Goal: Transaction & Acquisition: Complete application form

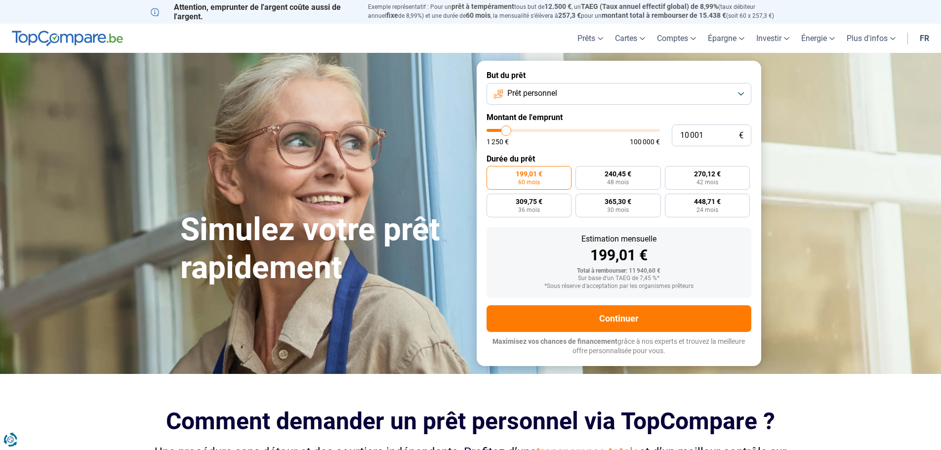
type input "17 500"
type input "17500"
click at [518, 129] on input "range" at bounding box center [573, 130] width 173 height 3
radio input "false"
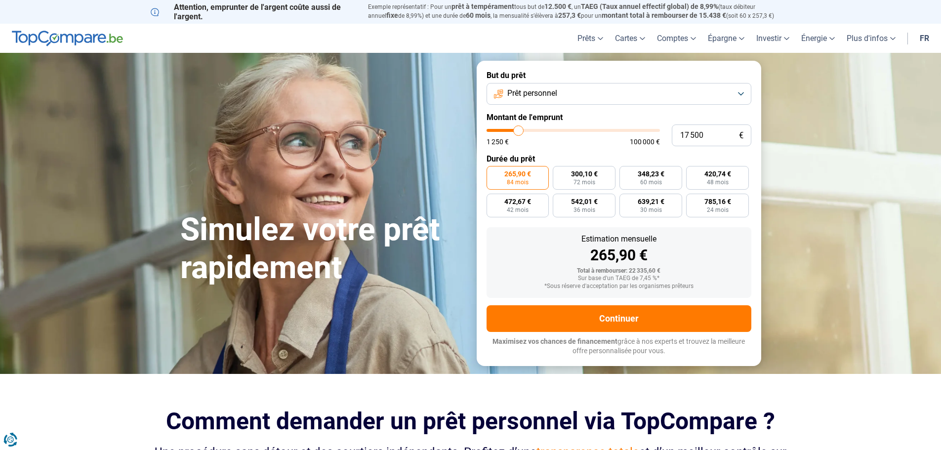
type input "18 000"
type input "18000"
type input "18 500"
type input "18500"
type input "19 000"
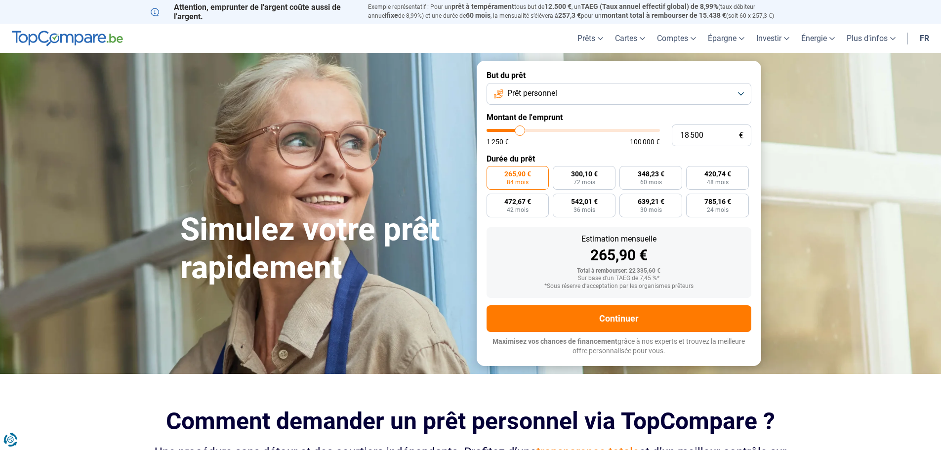
type input "19000"
type input "19 250"
type input "19250"
type input "20 000"
type input "20000"
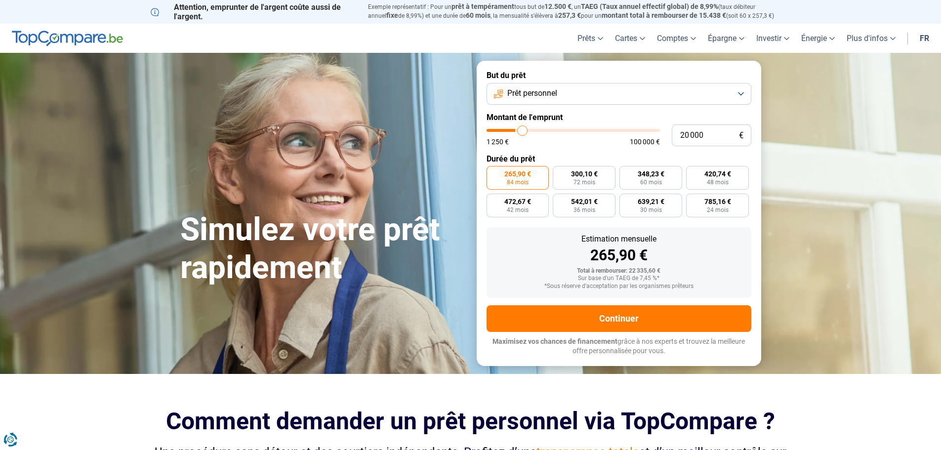
type input "20 250"
type input "20250"
type input "20 750"
type input "20750"
type input "21 750"
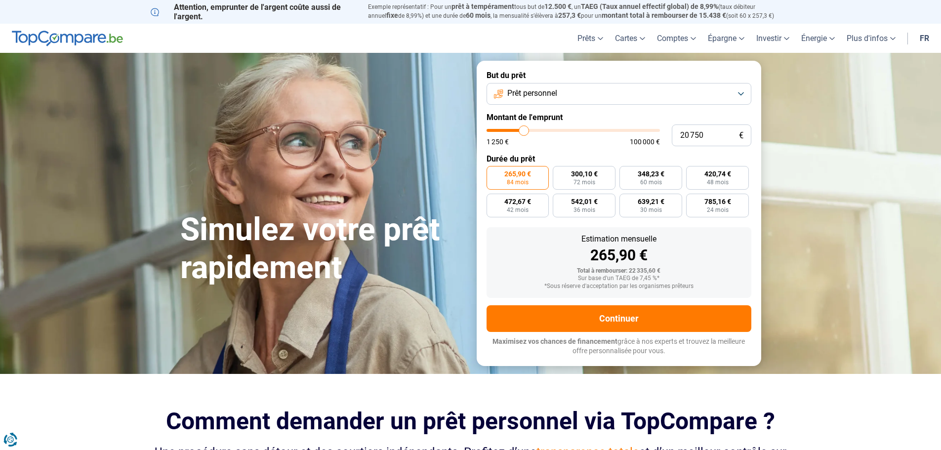
type input "21750"
type input "22 750"
type input "22750"
type input "23 250"
type input "23250"
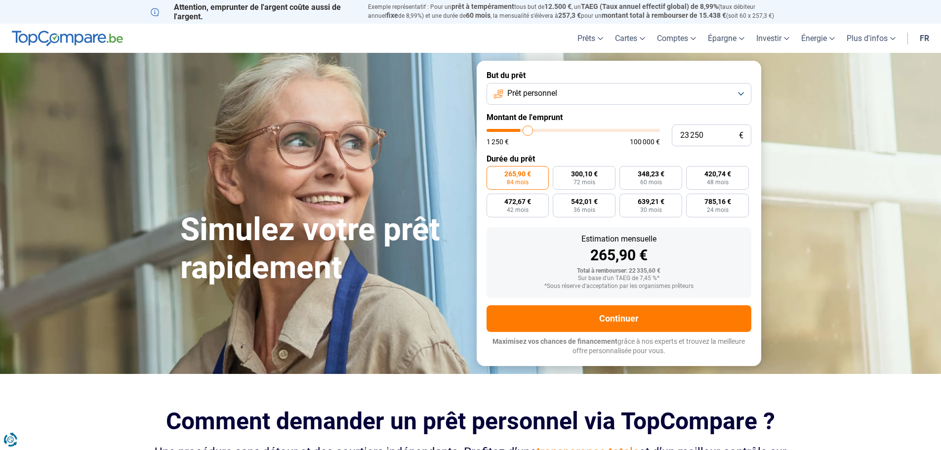
type input "24 750"
type input "24750"
type input "26 250"
type input "26250"
type input "27 250"
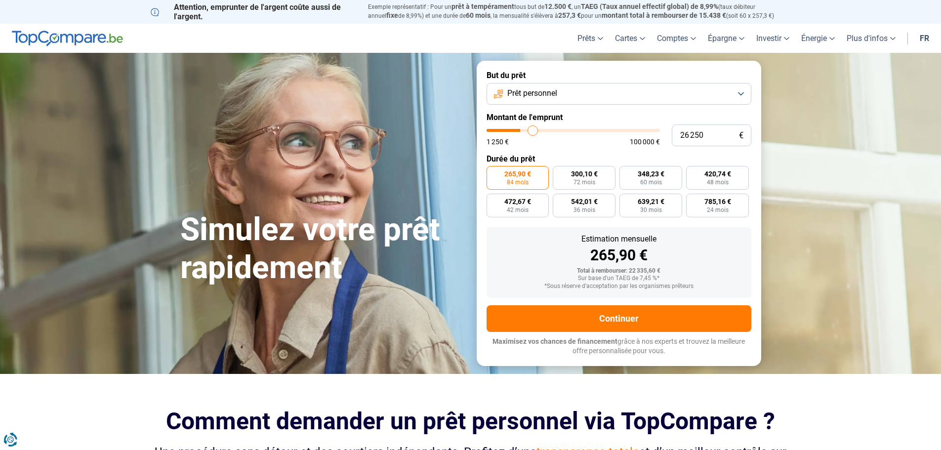
type input "27250"
type input "27 500"
type input "27500"
type input "27 750"
type input "27750"
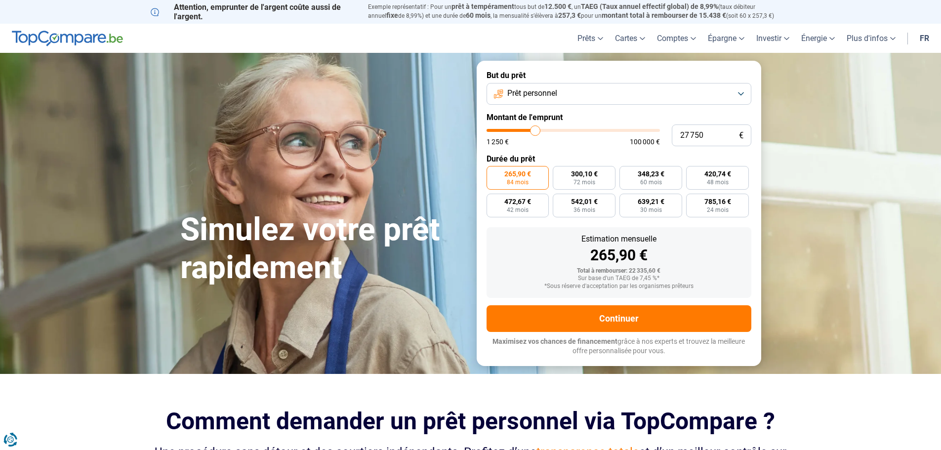
type input "28 000"
type input "28000"
type input "28 250"
type input "28250"
type input "28 750"
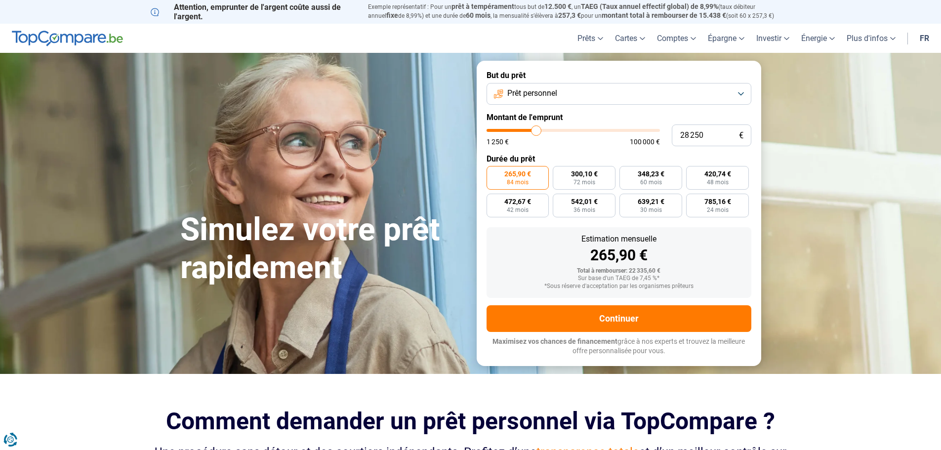
type input "28750"
type input "29 250"
type input "29250"
type input "30 250"
type input "30250"
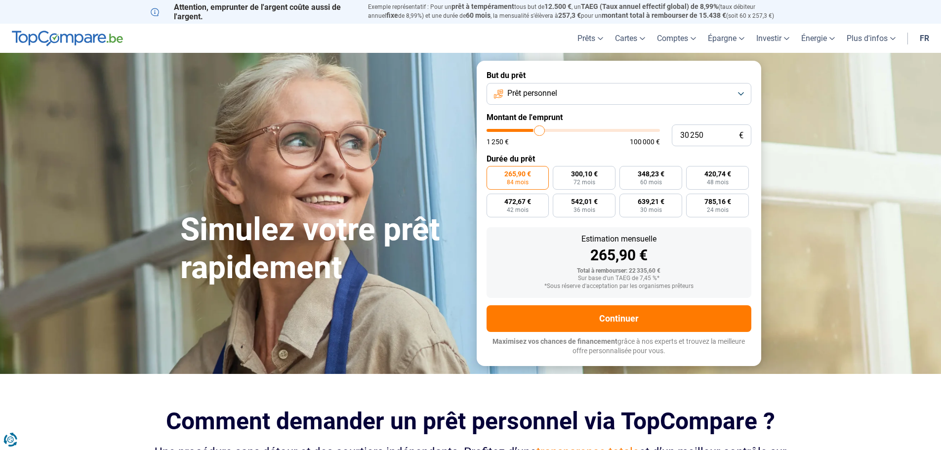
type input "32 750"
type input "32750"
type input "34 250"
type input "34250"
type input "35 500"
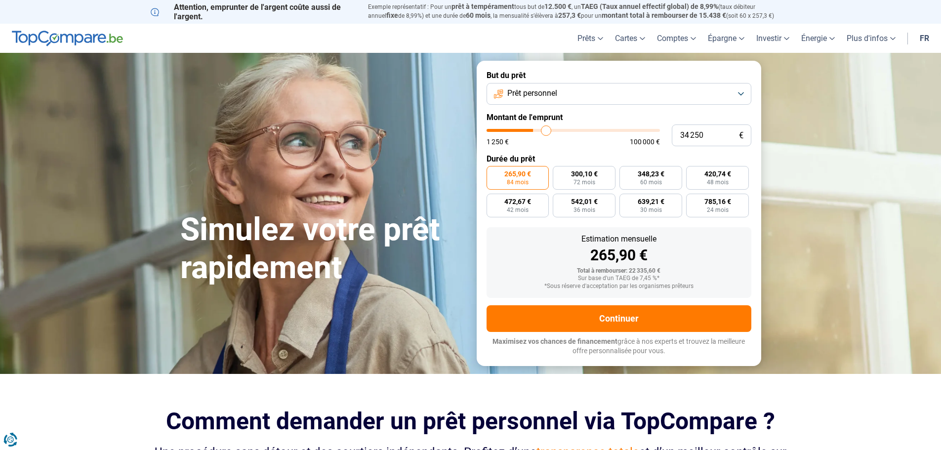
type input "35500"
type input "36 500"
type input "36500"
type input "36 750"
type input "36750"
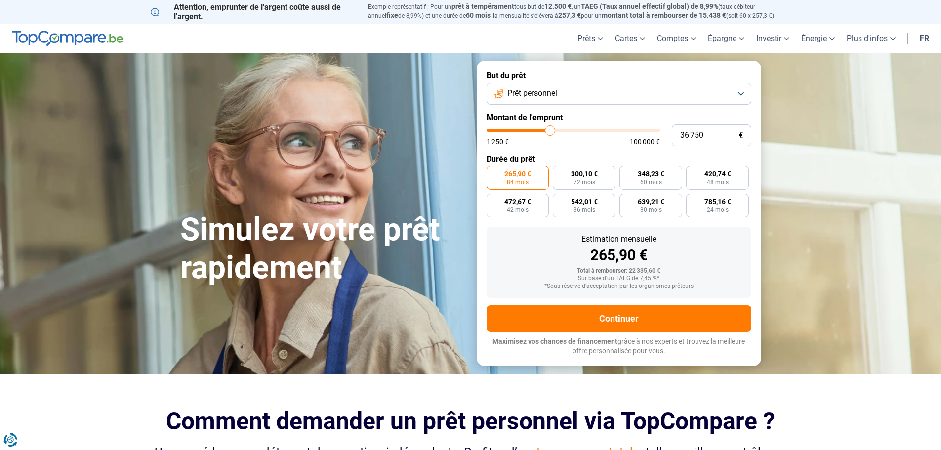
type input "37 000"
type input "37000"
type input "38 000"
type input "38000"
type input "38 250"
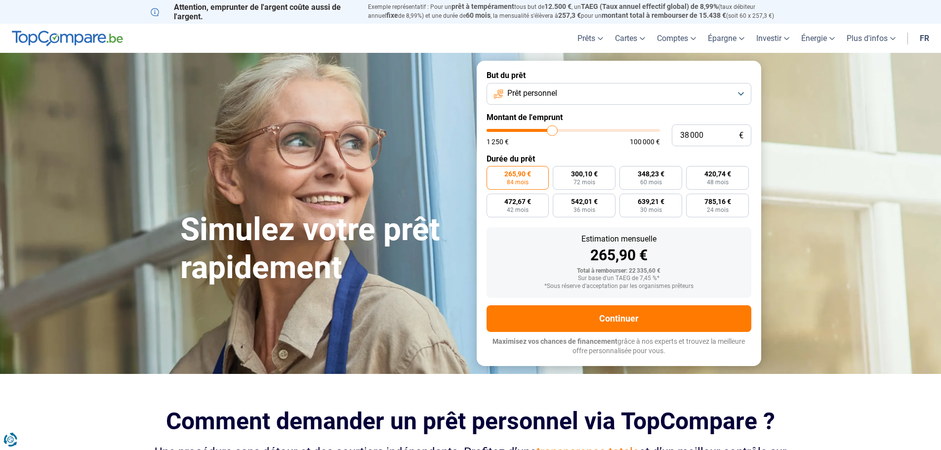
type input "38250"
type input "39 250"
type input "39250"
type input "40 000"
type input "40000"
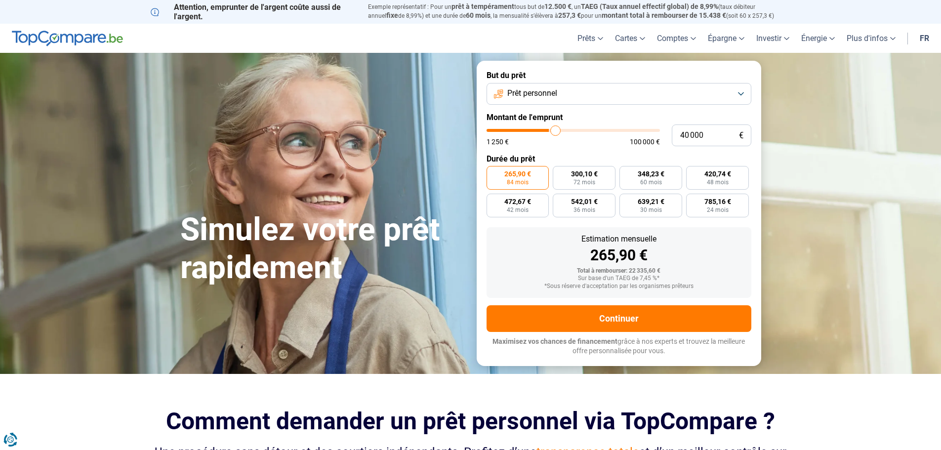
type input "40 250"
type input "40250"
type input "40 750"
type input "40750"
type input "41 500"
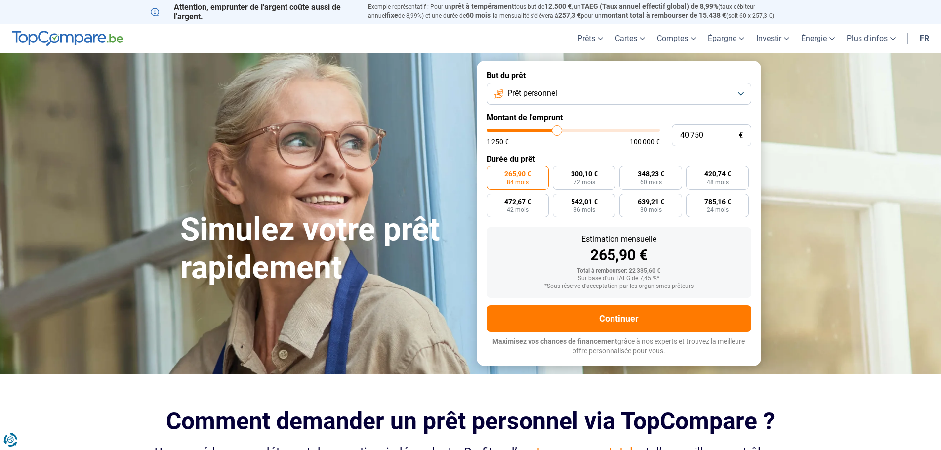
type input "41500"
type input "42 000"
type input "42000"
type input "42 500"
type input "42500"
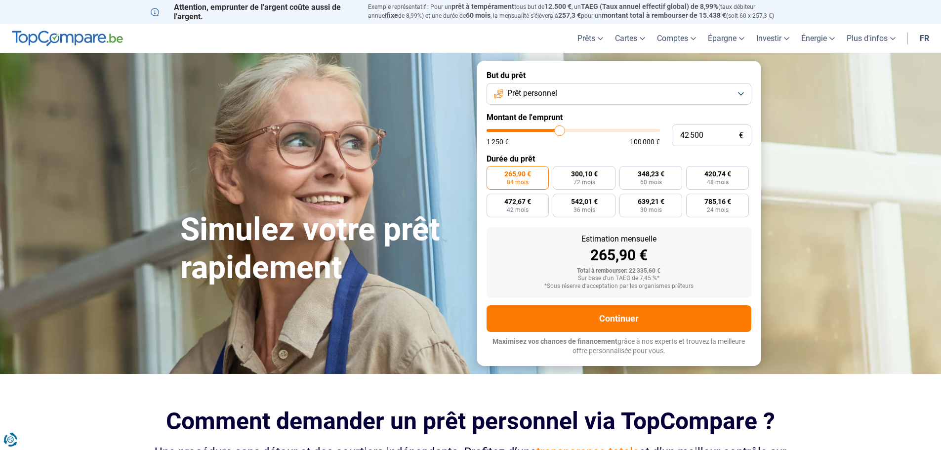
type input "43 500"
type input "43500"
type input "44 500"
type input "44500"
type input "45 000"
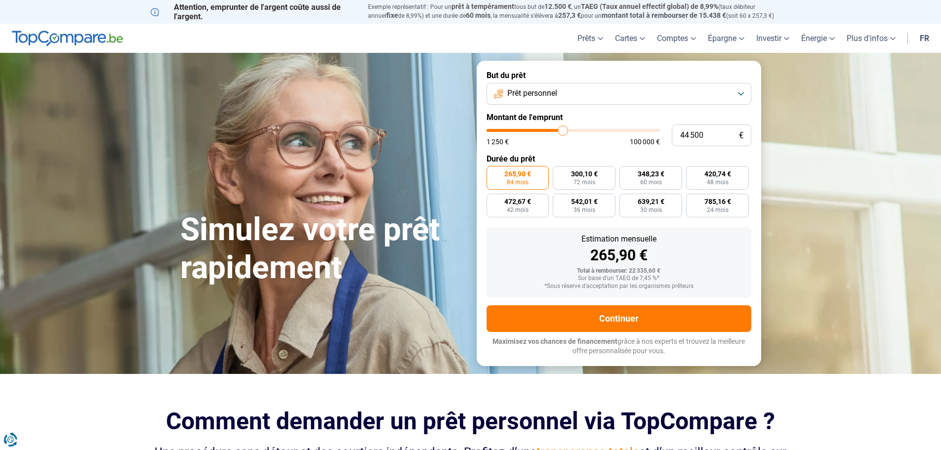
type input "45000"
type input "45 500"
type input "45500"
type input "45 750"
type input "45750"
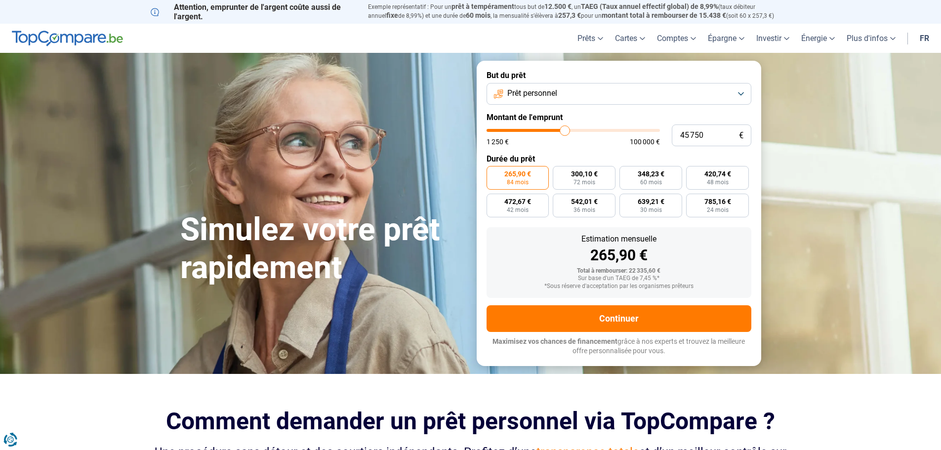
type input "46 750"
type input "46750"
type input "47 250"
type input "47250"
type input "47 500"
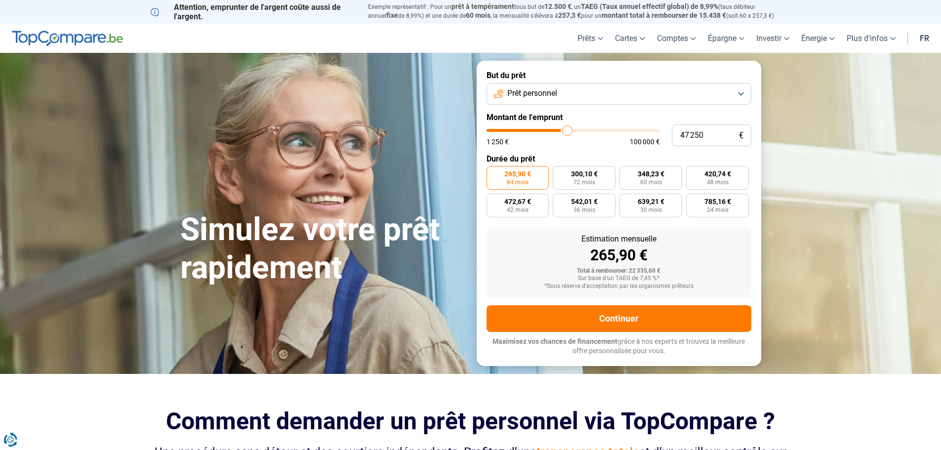
type input "47500"
type input "48 000"
type input "48000"
type input "48 250"
type input "48250"
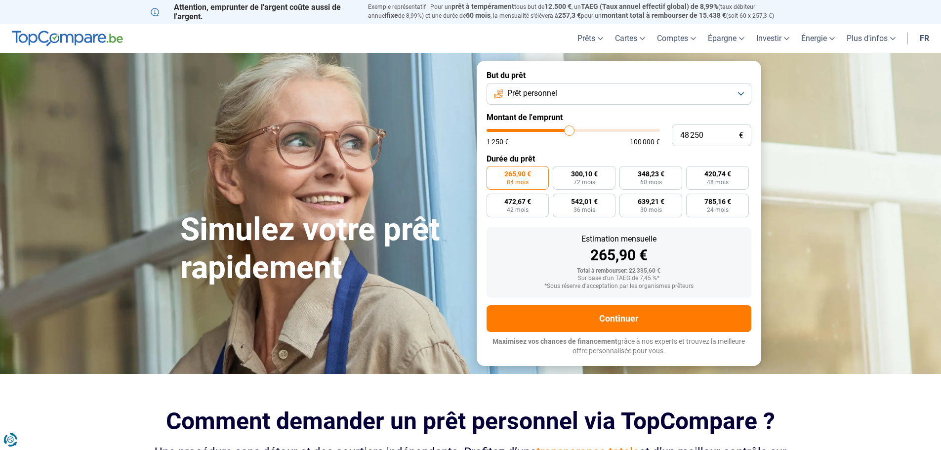
type input "48 500"
type input "48500"
type input "49 000"
type input "49000"
type input "49 500"
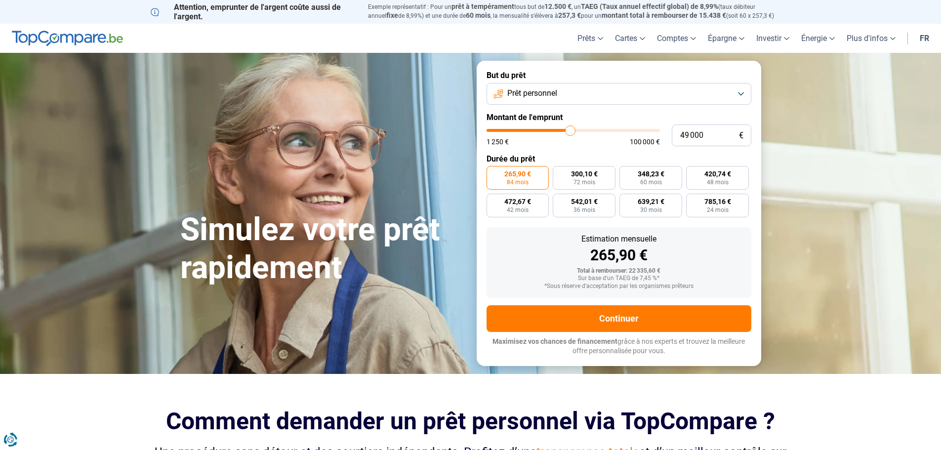
type input "49500"
type input "50 000"
type input "50000"
type input "50 250"
type input "50250"
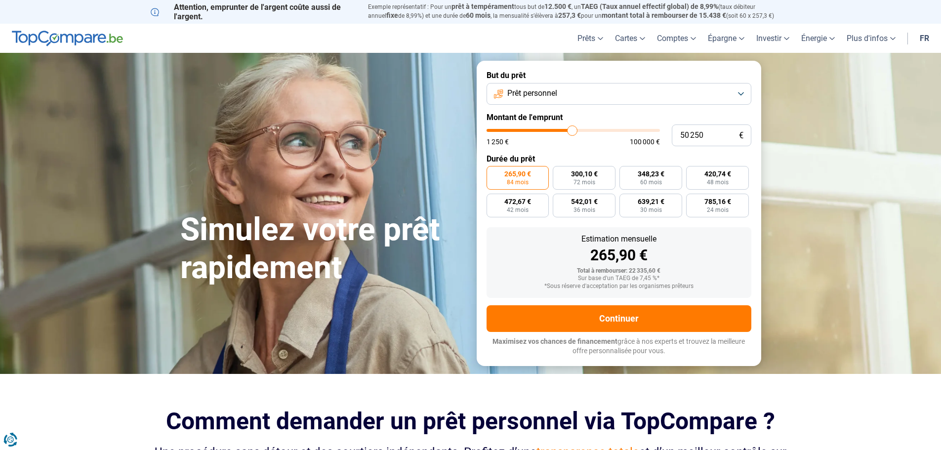
type input "50 500"
type input "50500"
type input "51 000"
type input "51000"
type input "51 750"
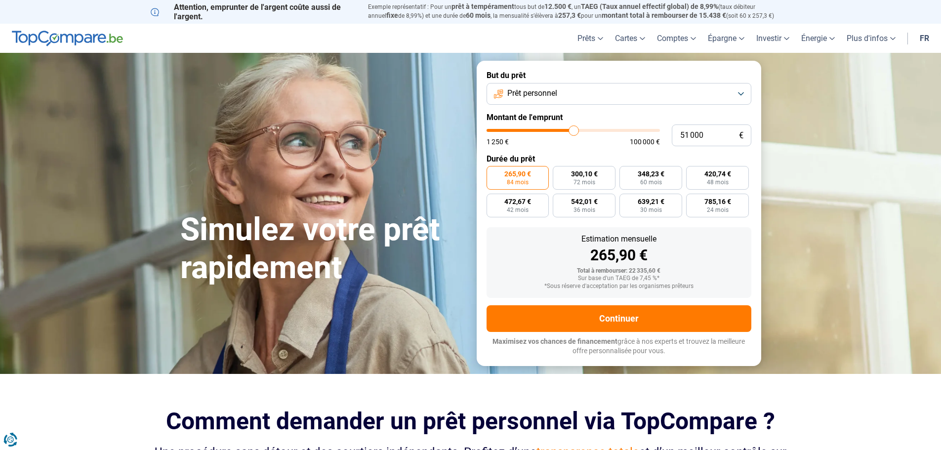
type input "51750"
type input "52 750"
type input "52750"
type input "53 000"
type input "53000"
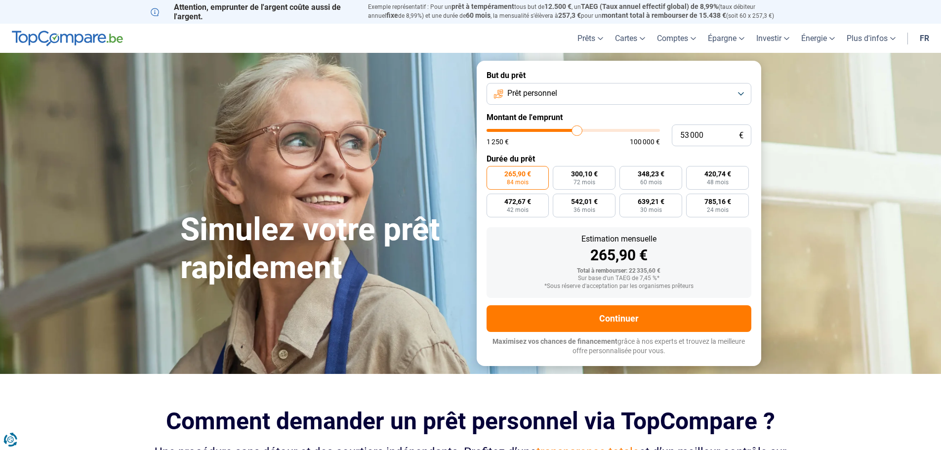
type input "53 250"
type input "53250"
type input "53 500"
type input "53500"
type input "54 000"
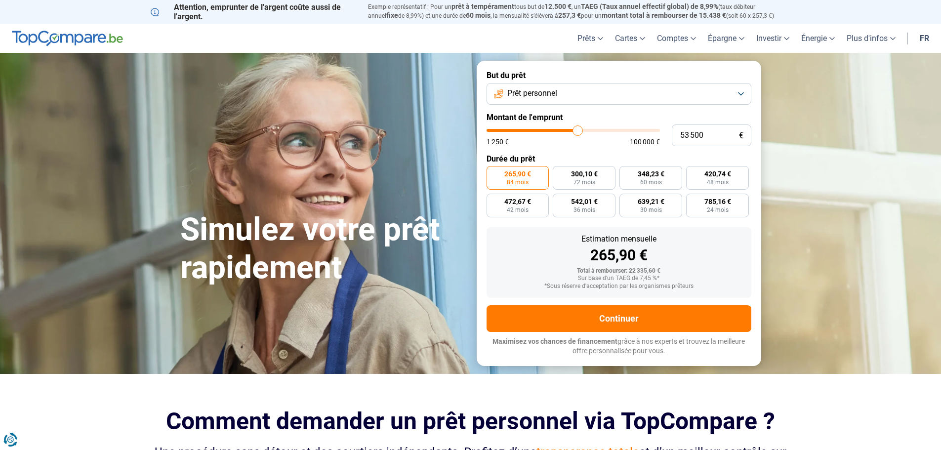
type input "54000"
type input "54 750"
type input "54750"
type input "55 000"
type input "55000"
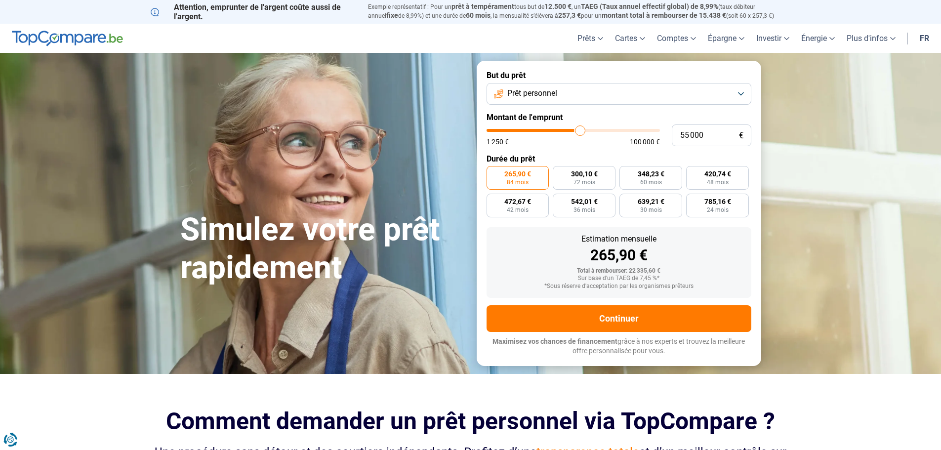
type input "55 500"
type input "55500"
type input "54 000"
type input "54000"
type input "48 000"
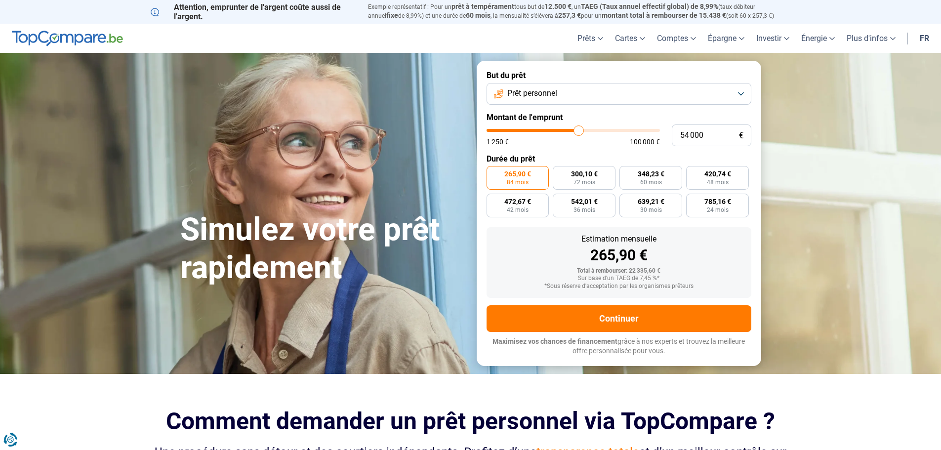
type input "48000"
type input "39 750"
type input "39750"
type input "33 250"
type input "33250"
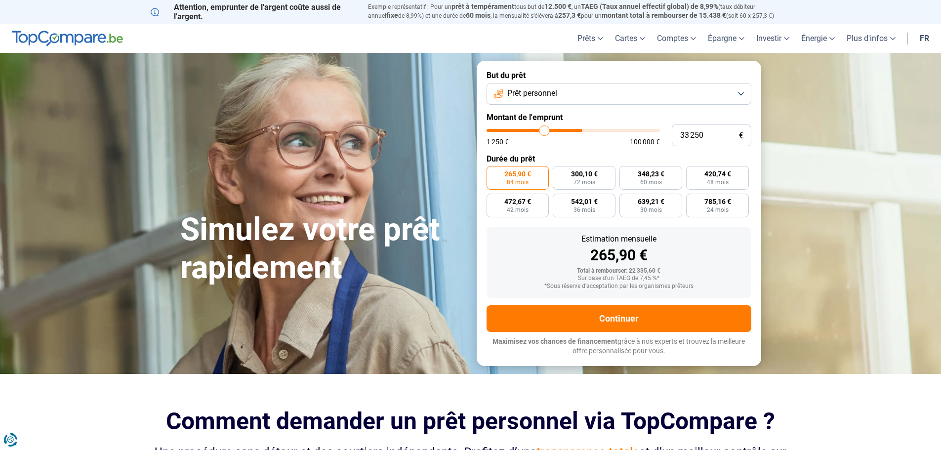
type input "27 500"
type input "27500"
type input "23 750"
type input "23750"
type input "22 250"
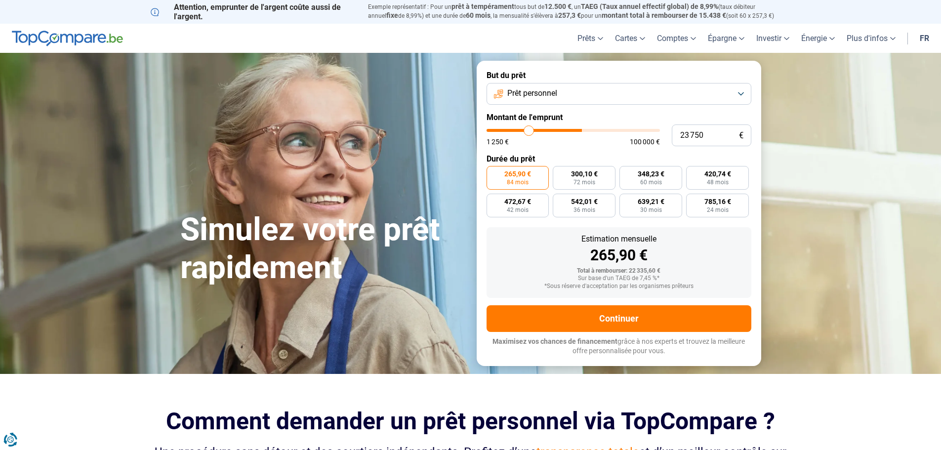
type input "22250"
type input "22 000"
type input "22000"
type input "21 750"
type input "21750"
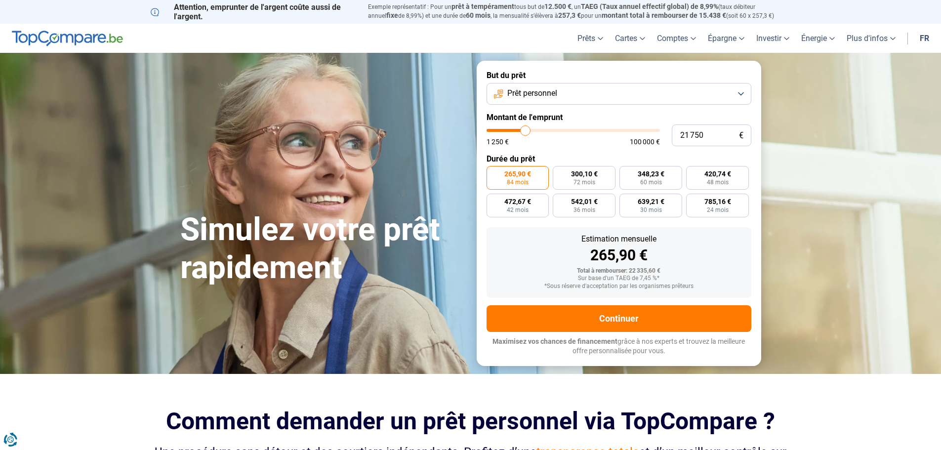
type input "20 750"
type input "20750"
type input "20 250"
type input "20250"
type input "19 000"
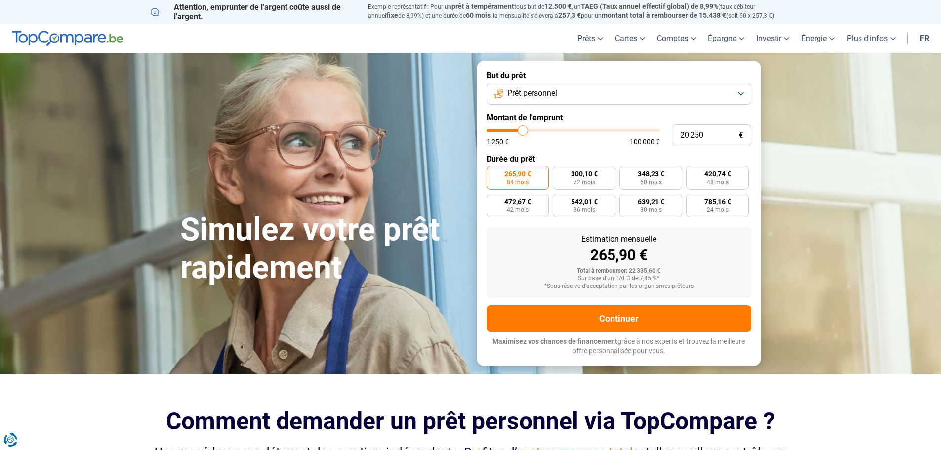
type input "19000"
type input "18 500"
type input "18500"
type input "18 000"
type input "18000"
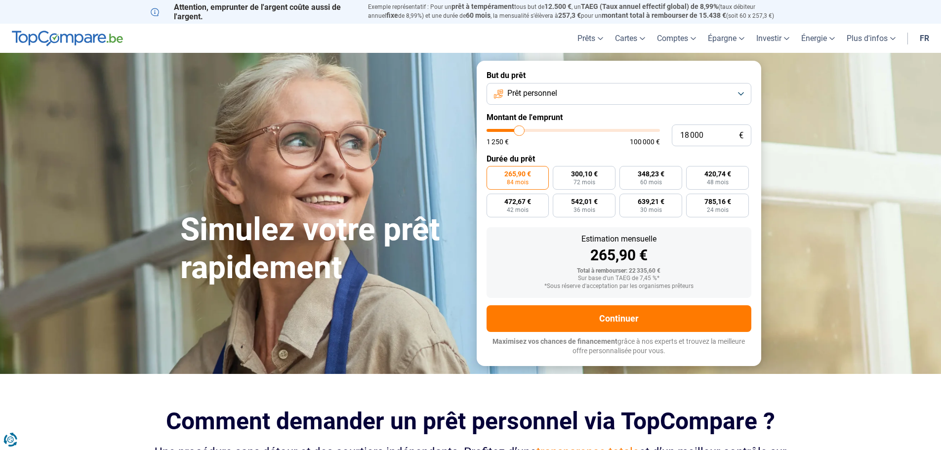
type input "17 500"
type input "17500"
type input "17 250"
type input "17250"
type input "17 000"
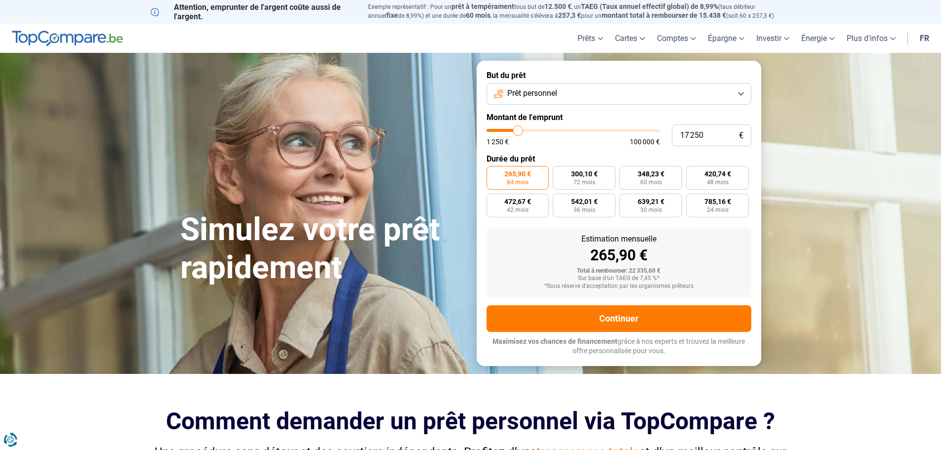
type input "17000"
type input "16 500"
type input "16500"
type input "16 250"
type input "16250"
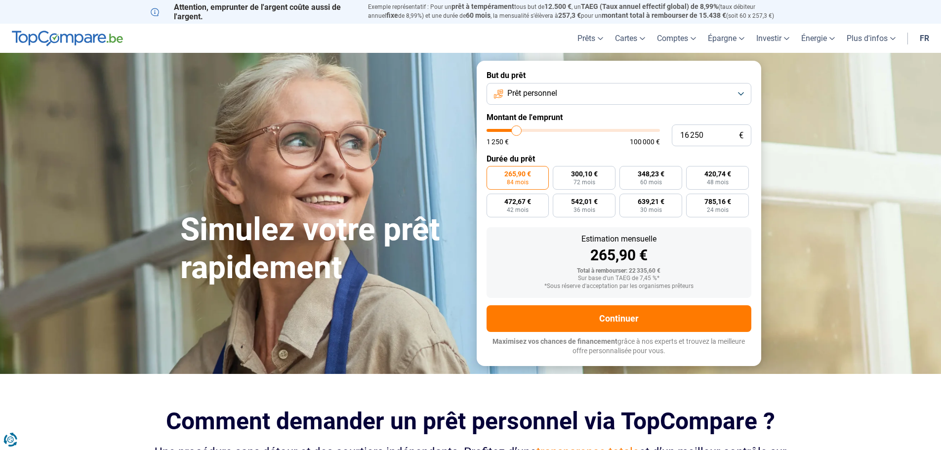
type input "16 000"
type input "16000"
type input "15 750"
type input "15750"
type input "15 500"
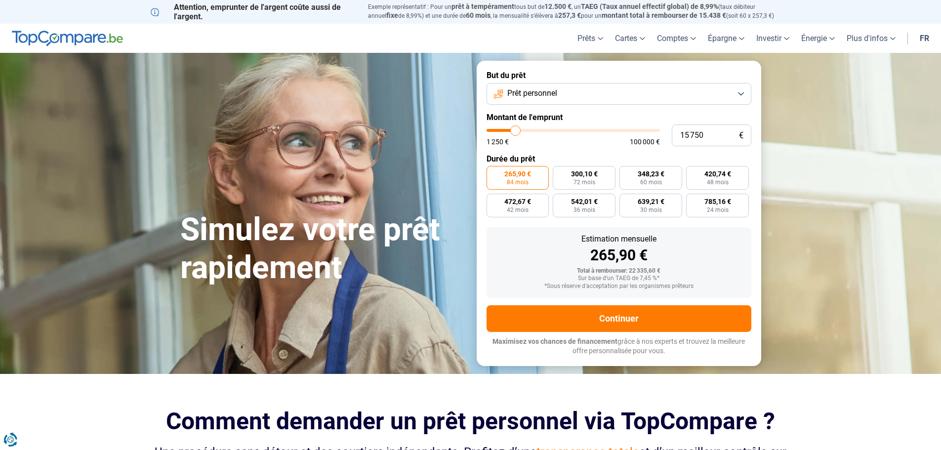
type input "15500"
type input "15 000"
type input "15000"
type input "14 750"
type input "14750"
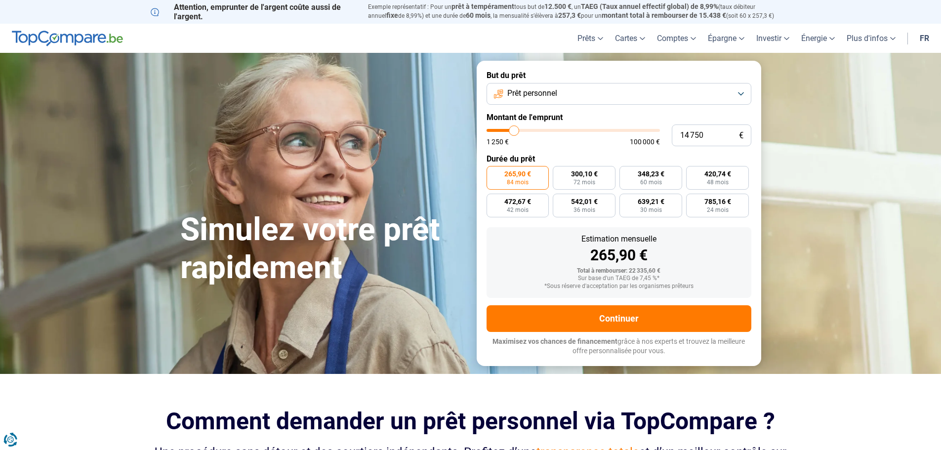
type input "14 500"
type input "14500"
type input "14 250"
type input "14250"
type input "13 500"
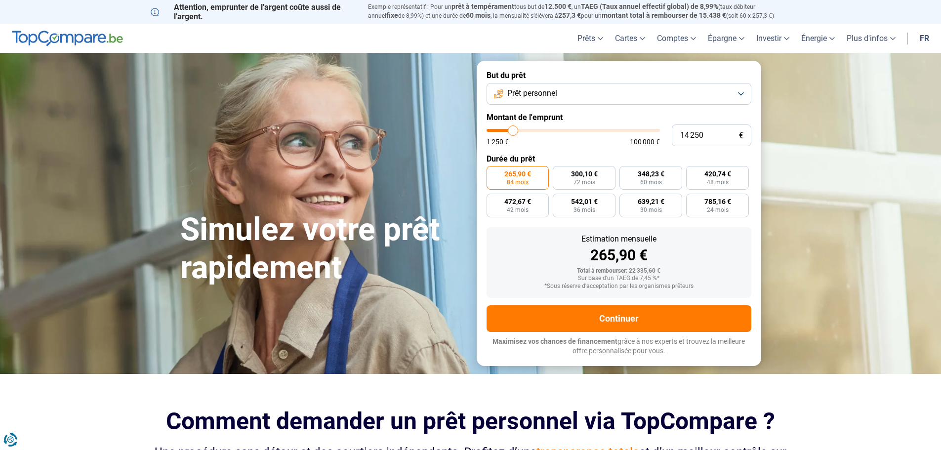
type input "13500"
type input "13 000"
type input "13000"
type input "12 750"
type input "12750"
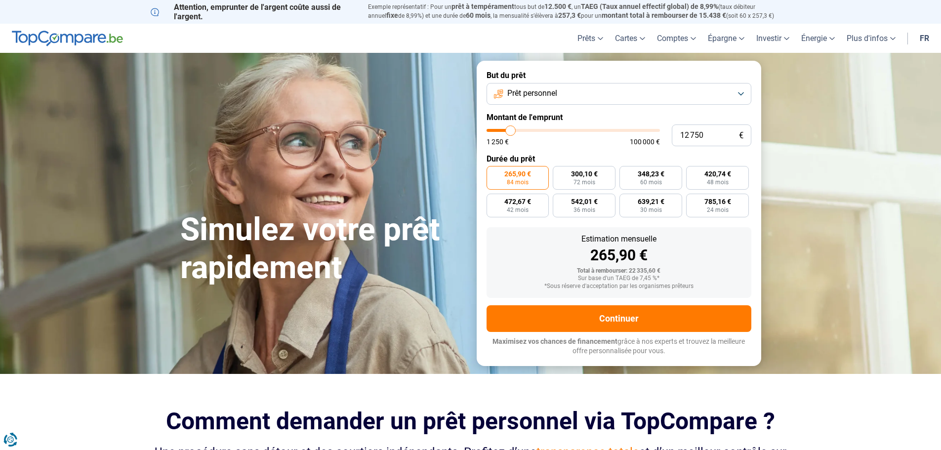
type input "12 500"
drag, startPoint x: 518, startPoint y: 127, endPoint x: 510, endPoint y: 125, distance: 8.3
type input "12500"
click at [510, 129] on input "range" at bounding box center [573, 130] width 173 height 3
radio input "true"
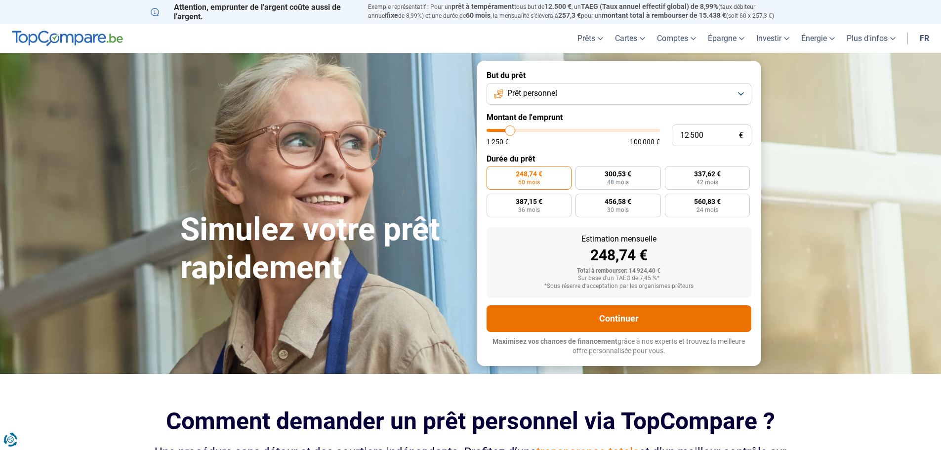
click at [599, 315] on button "Continuer" at bounding box center [619, 318] width 265 height 27
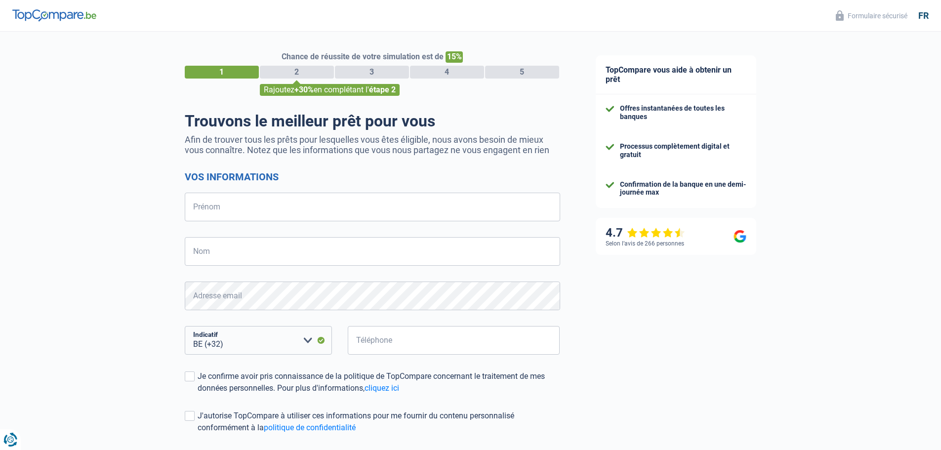
select select "32"
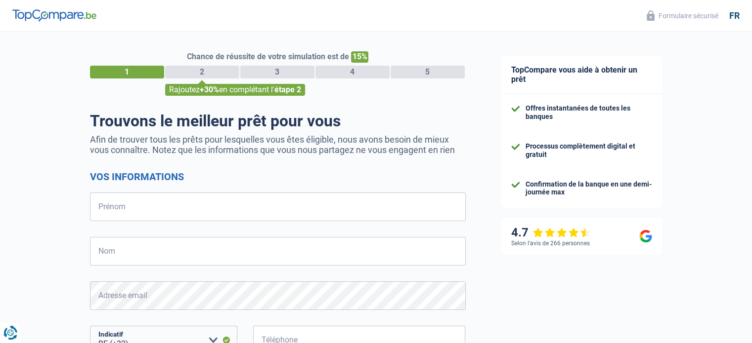
click at [231, 223] on form "Vos informations Prénom Tous les champs sont obligatoires. Veuillez fournir une…" at bounding box center [278, 324] width 376 height 307
click at [227, 205] on input "Prénom" at bounding box center [278, 207] width 376 height 29
type input "Guy"
type input "Mpime"
type input "476996401"
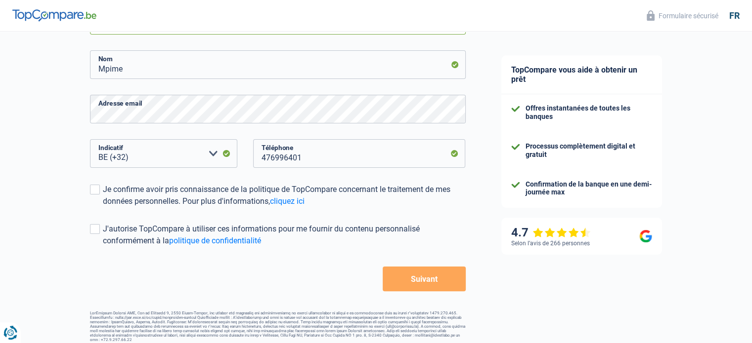
scroll to position [194, 0]
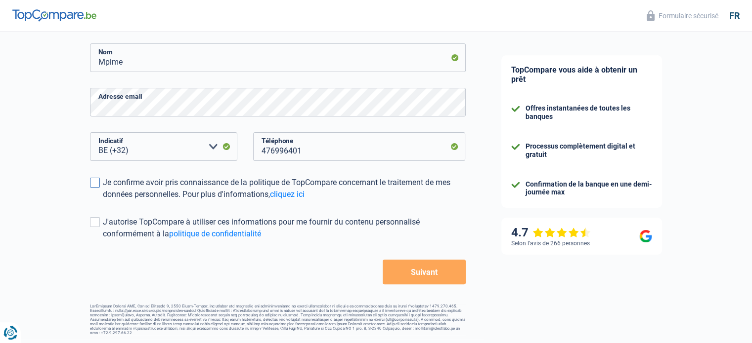
click at [96, 185] on span at bounding box center [95, 183] width 10 height 10
click at [103, 201] on input "Je confirme avoir pris connaissance de la politique de TopCompare concernant le…" at bounding box center [103, 201] width 0 height 0
click at [90, 224] on span at bounding box center [95, 222] width 10 height 10
click at [103, 240] on input "J'autorise TopCompare à utiliser ces informations pour me fournir du contenu pe…" at bounding box center [103, 240] width 0 height 0
click at [419, 270] on button "Suivant" at bounding box center [423, 272] width 83 height 25
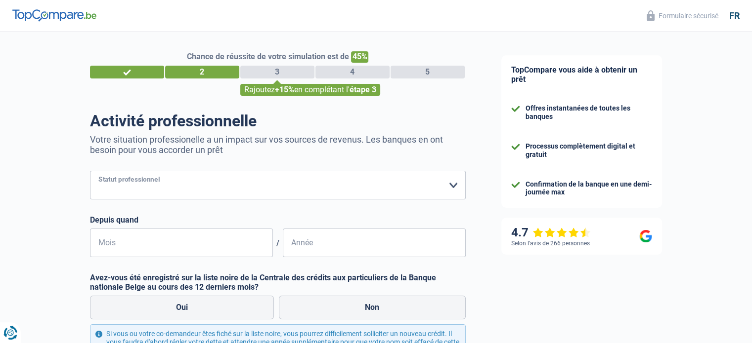
click at [179, 186] on select "Ouvrier Employé privé Employé public Invalide Indépendant Pensionné Chômeur Mut…" at bounding box center [278, 185] width 376 height 29
select select "privateEmployee"
click at [90, 171] on select "Ouvrier Employé privé Employé public Invalide Indépendant Pensionné Chômeur Mut…" at bounding box center [278, 185] width 376 height 29
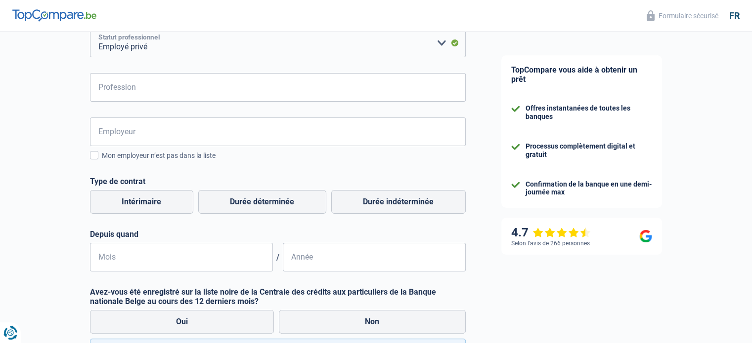
scroll to position [148, 0]
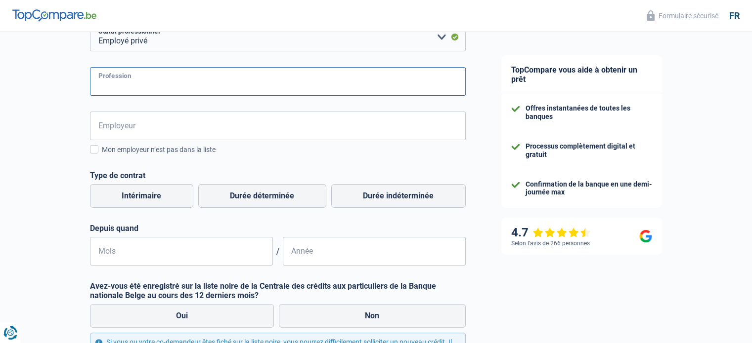
click at [186, 83] on input "Profession" at bounding box center [278, 81] width 376 height 29
type input "M"
type input "H"
type input "Conseiller en prévention"
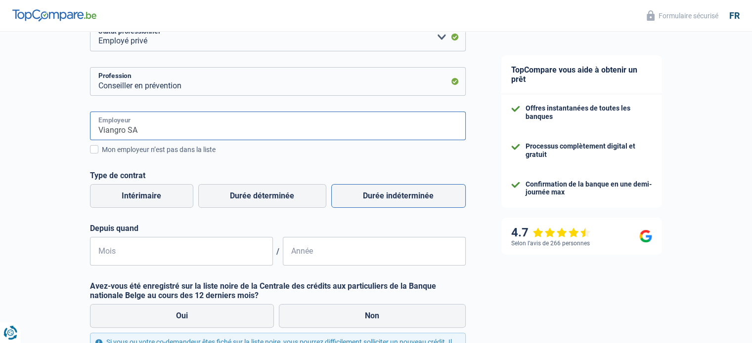
type input "Viangro SA"
click at [387, 195] on label "Durée indéterminée" at bounding box center [398, 196] width 134 height 24
click at [387, 195] on input "Durée indéterminée" at bounding box center [398, 196] width 134 height 24
radio input "true"
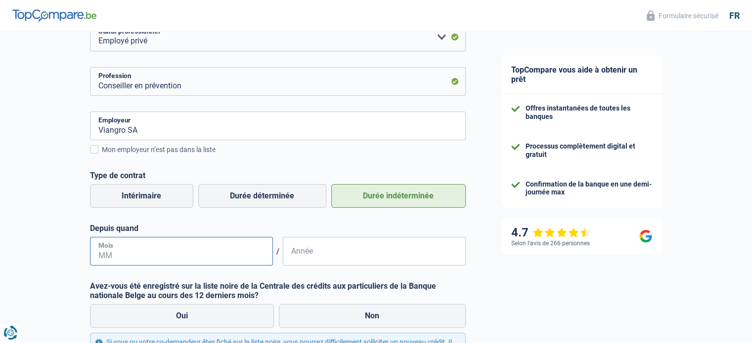
click at [124, 255] on input "Mois" at bounding box center [181, 251] width 183 height 29
type input "03"
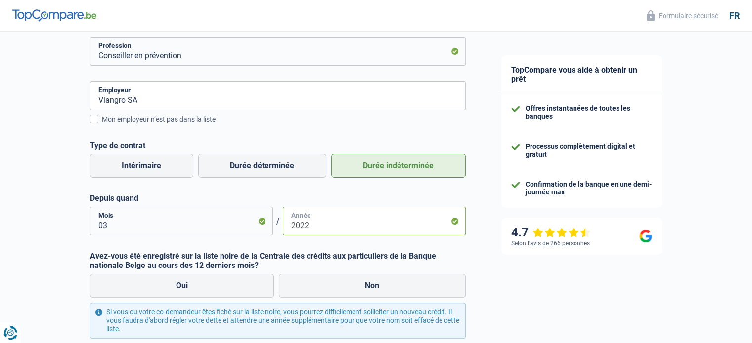
scroll to position [277, 0]
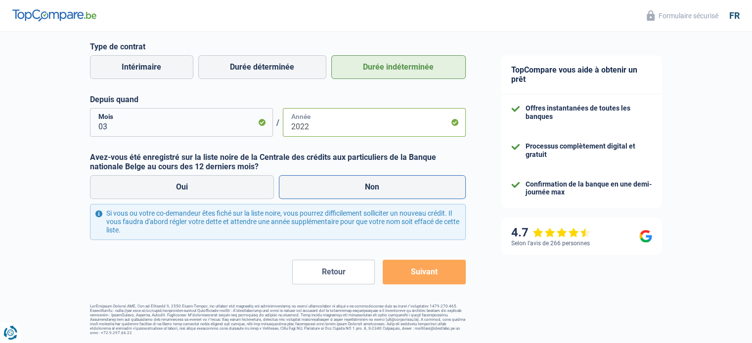
type input "2022"
click at [362, 184] on label "Non" at bounding box center [372, 187] width 187 height 24
click at [362, 184] on input "Non" at bounding box center [372, 187] width 187 height 24
radio input "true"
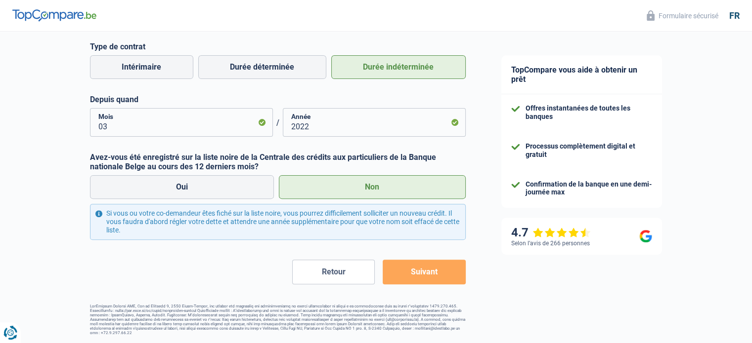
click at [426, 259] on form "Ouvrier Employé privé Employé public Invalide Indépendant Pensionné Chômeur Mut…" at bounding box center [278, 89] width 376 height 390
click at [430, 273] on button "Suivant" at bounding box center [423, 272] width 83 height 25
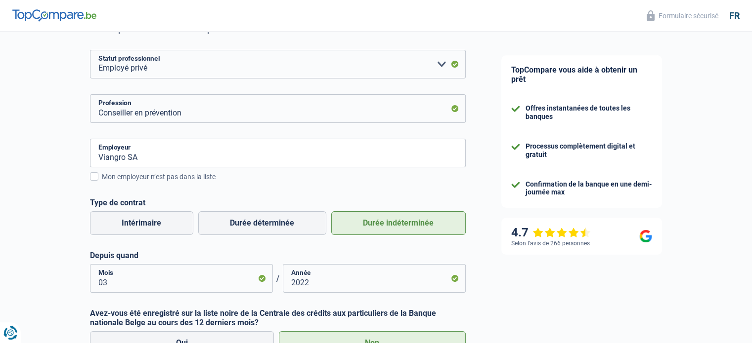
scroll to position [125, 0]
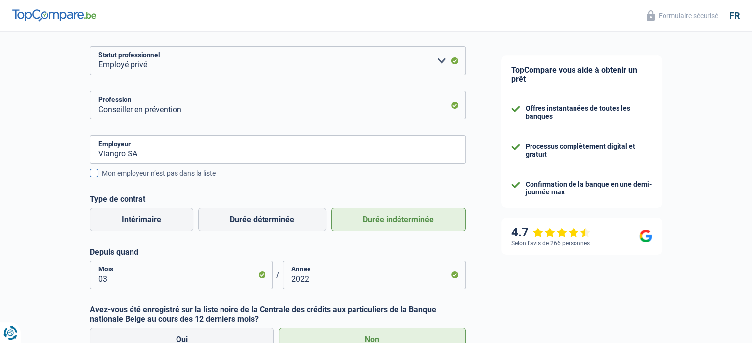
click at [97, 169] on label "Mon employeur n’est pas dans la liste" at bounding box center [278, 173] width 376 height 11
click at [102, 179] on input "Mon employeur n’est pas dans la liste" at bounding box center [102, 179] width 0 height 0
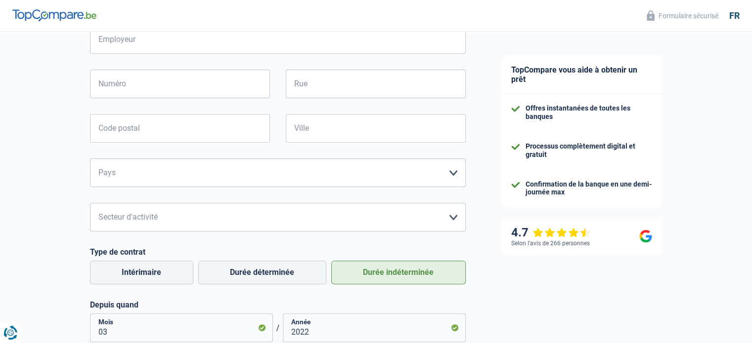
scroll to position [223, 0]
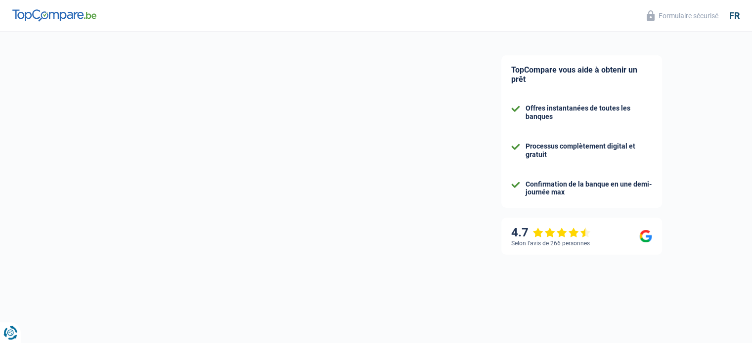
select select "32"
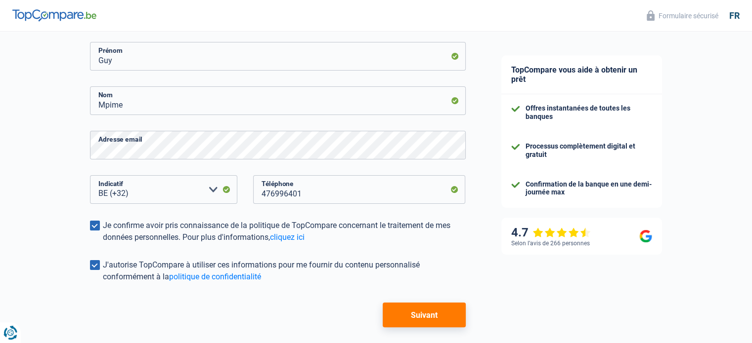
scroll to position [194, 0]
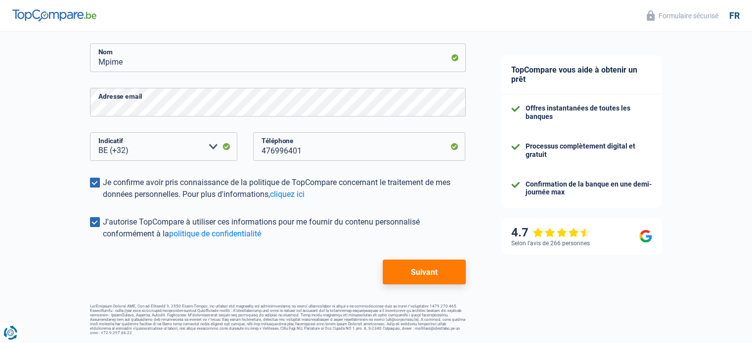
click at [424, 270] on button "Suivant" at bounding box center [423, 272] width 83 height 25
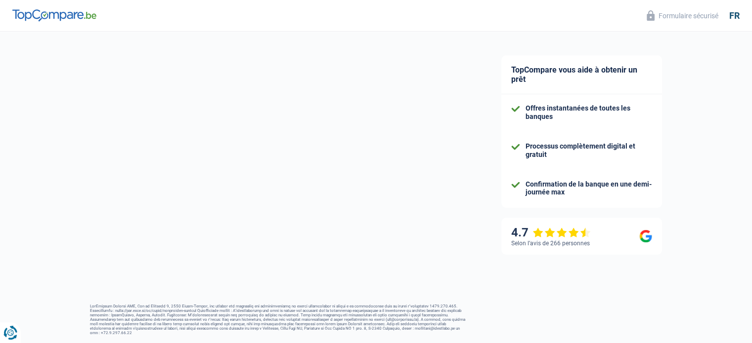
select select "privateEmployee"
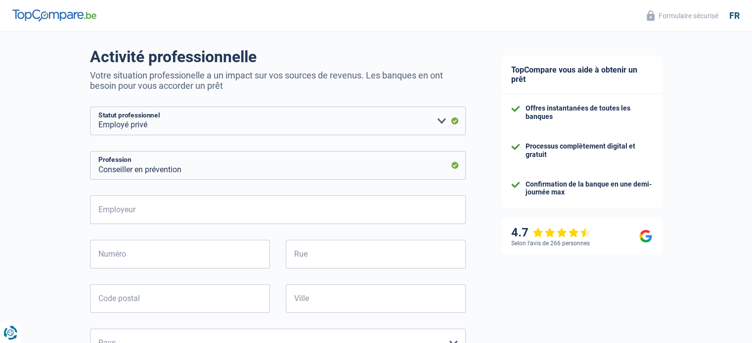
scroll to position [148, 0]
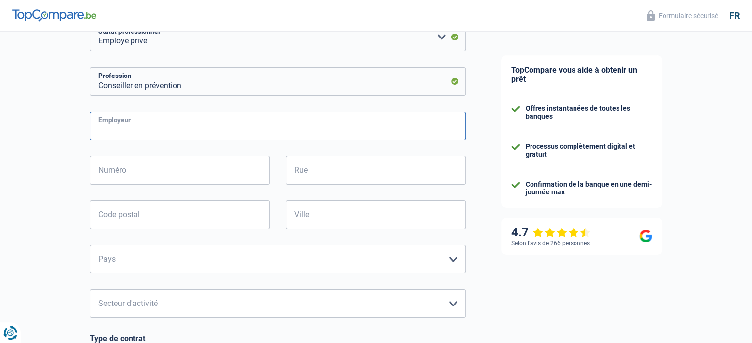
click at [207, 128] on input "Employeur" at bounding box center [278, 126] width 376 height 29
type input "Viangro"
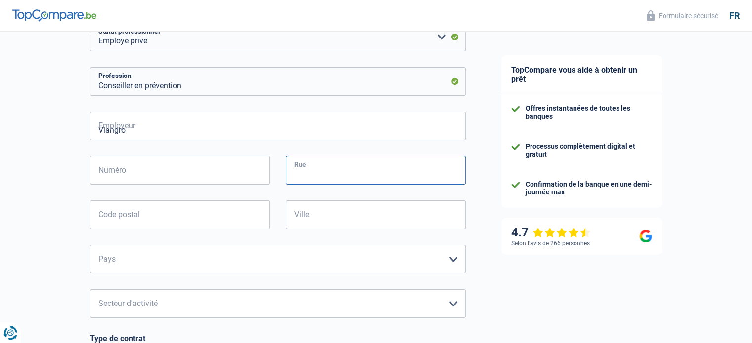
type input "Rue de la Bienvenue 10"
type input "1770"
type input "Bruxelles"
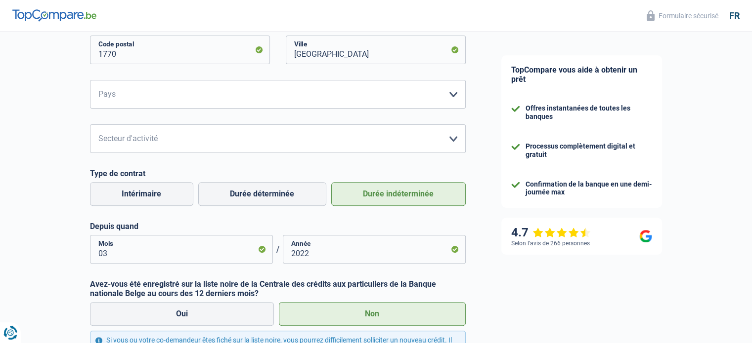
scroll to position [247, 0]
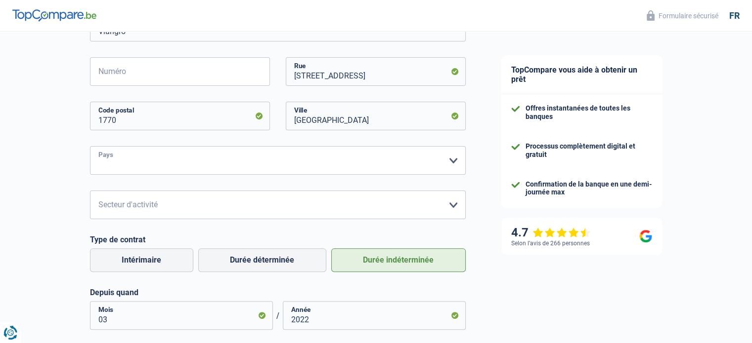
click at [238, 166] on select "Belgique France Allemagne Italie Luxembourg Pays-Bas Espagne Suisse Veuillez sé…" at bounding box center [278, 160] width 376 height 29
select select "BE"
click at [90, 147] on select "Belgique France Allemagne Italie Luxembourg Pays-Bas Espagne Suisse Veuillez sé…" at bounding box center [278, 160] width 376 height 29
click at [219, 206] on select "Agriculture/Pêche Industrie Horeca Courier/Fitness/Taxi Construction Banques/As…" at bounding box center [278, 205] width 376 height 29
select select "industry"
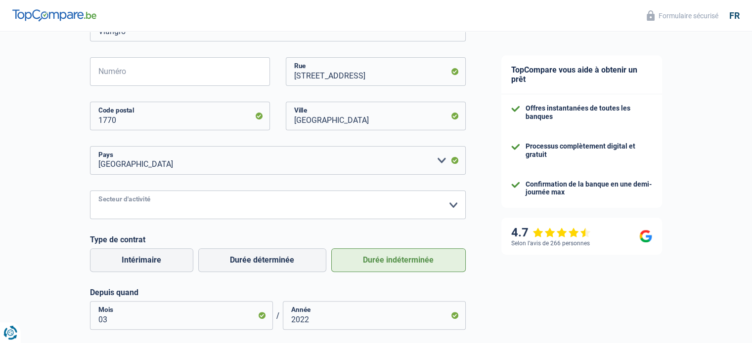
click at [90, 191] on select "Agriculture/Pêche Industrie Horeca Courier/Fitness/Taxi Construction Banques/As…" at bounding box center [278, 205] width 376 height 29
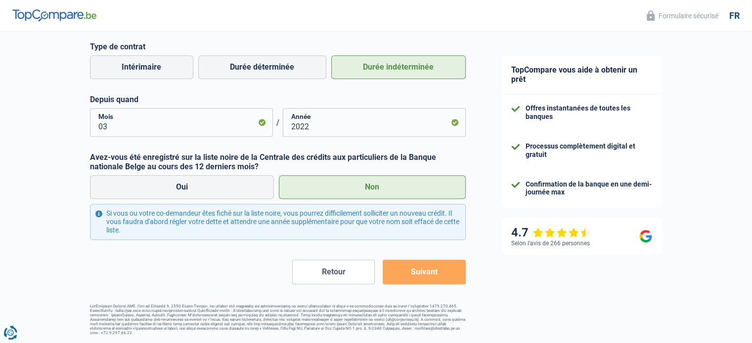
click at [429, 279] on button "Suivant" at bounding box center [423, 272] width 83 height 25
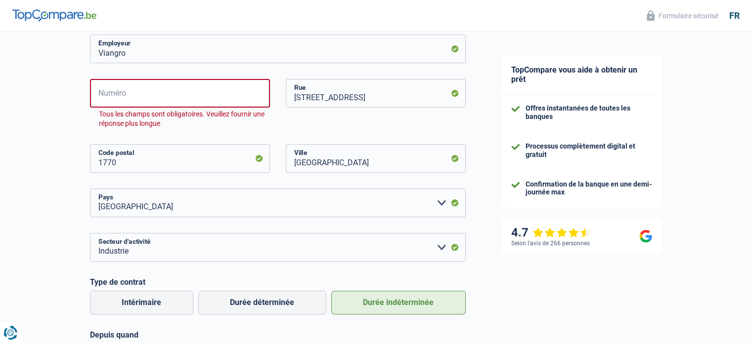
scroll to position [123, 0]
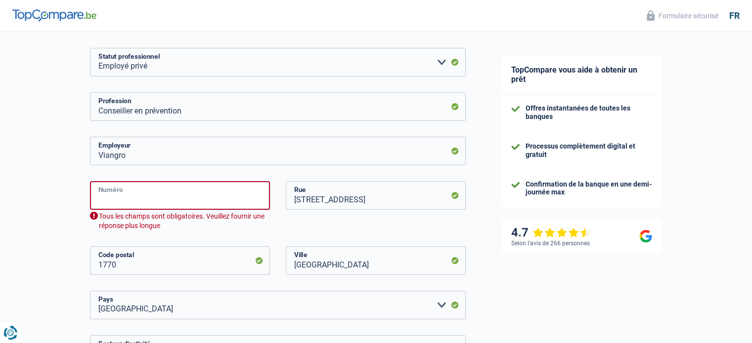
click at [124, 204] on input "Numéro" at bounding box center [180, 195] width 180 height 29
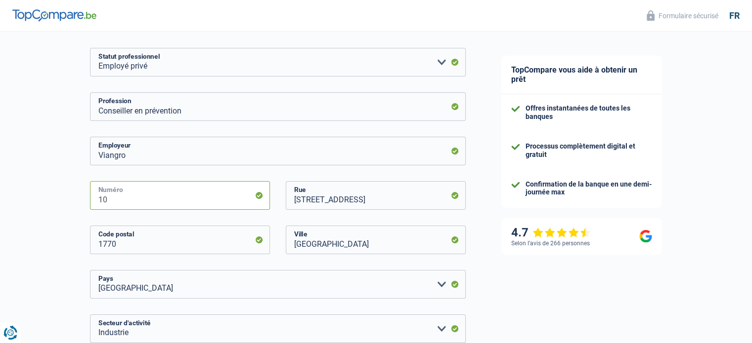
scroll to position [440, 0]
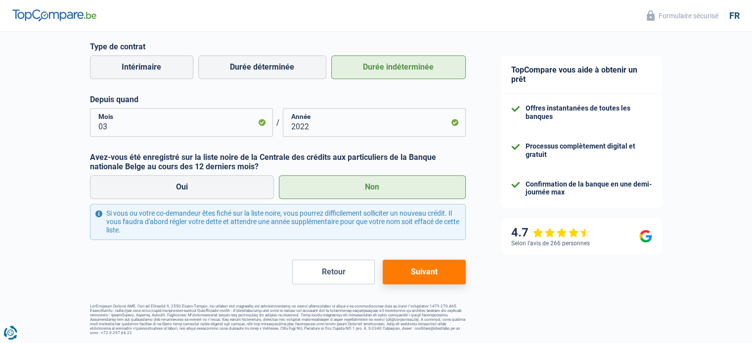
type input "10"
click at [445, 271] on button "Suivant" at bounding box center [423, 272] width 83 height 25
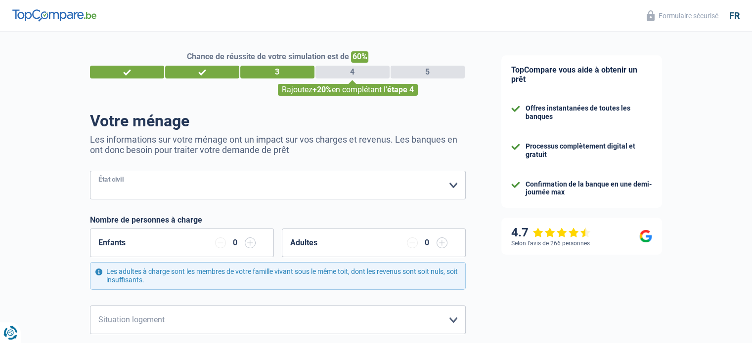
click at [200, 187] on select "Célibataire Marié(e) Cohabitant(e) légal(e) Divorcé(e) Veuf(ve) Séparé (de fait…" at bounding box center [278, 185] width 376 height 29
select select "cohabitation"
click at [90, 171] on select "Célibataire Marié(e) Cohabitant(e) légal(e) Divorcé(e) Veuf(ve) Séparé (de fait…" at bounding box center [278, 185] width 376 height 29
click at [250, 246] on input "button" at bounding box center [250, 243] width 11 height 11
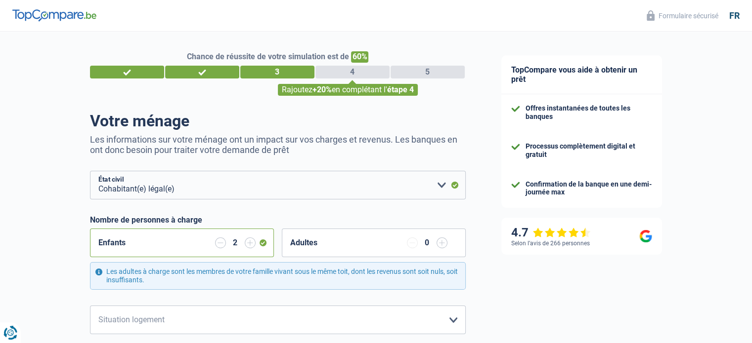
scroll to position [99, 0]
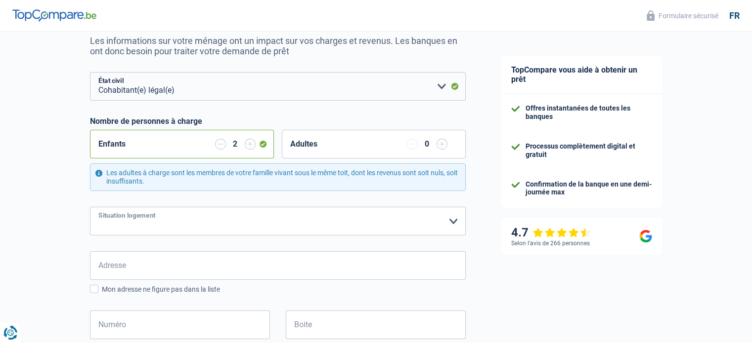
click at [304, 226] on select "Locataire Propriétaire avec prêt hypothécaire Propriétaire sans prêt hypothécai…" at bounding box center [278, 221] width 376 height 29
select select "ownerWithMortgage"
click at [90, 207] on select "Locataire Propriétaire avec prêt hypothécaire Propriétaire sans prêt hypothécai…" at bounding box center [278, 221] width 376 height 29
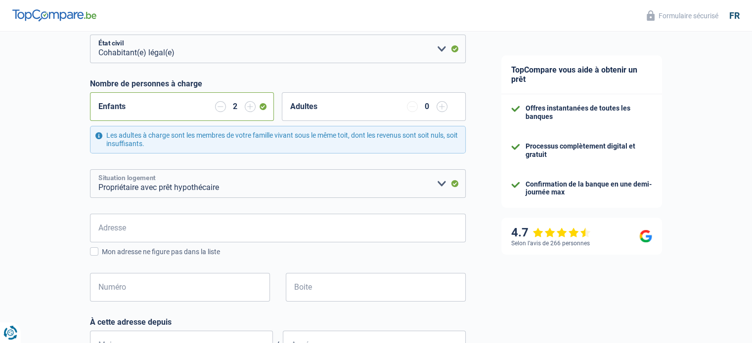
scroll to position [198, 0]
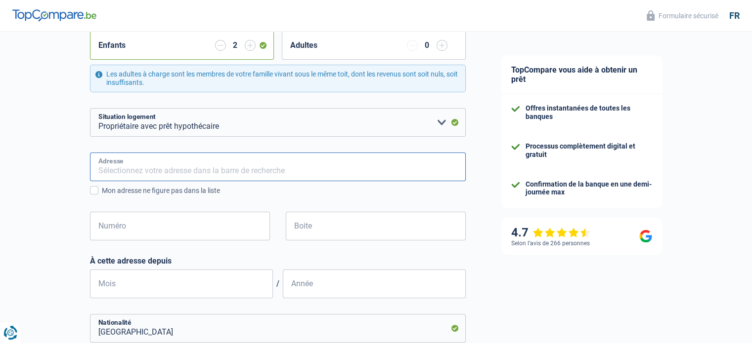
click at [212, 168] on input "Adresse" at bounding box center [278, 167] width 376 height 29
type input "Dreef 3"
type input "Belgique"
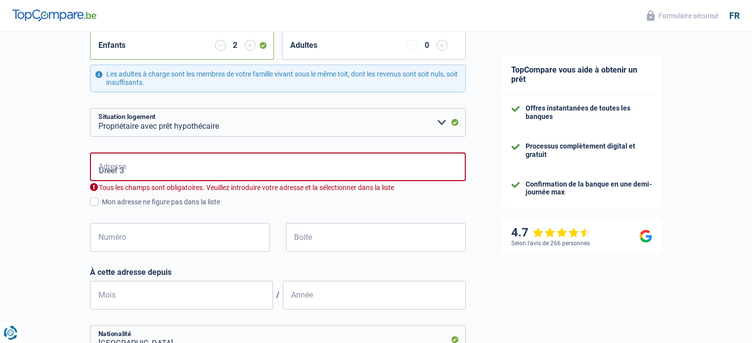
type input "Belgique"
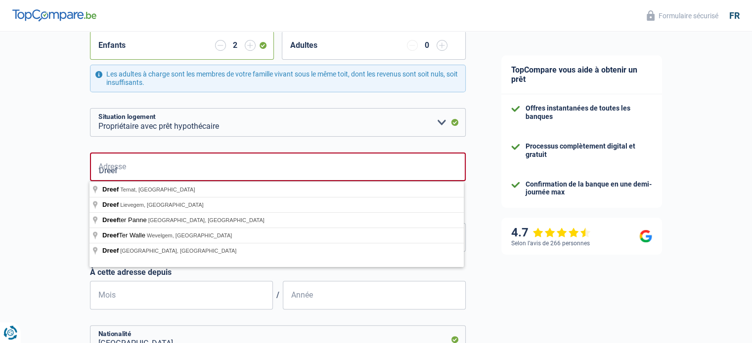
click at [57, 193] on div "Chance de réussite de votre simulation est de 60% 1 2 3 4 5 Rajoutez +20% en co…" at bounding box center [241, 267] width 483 height 875
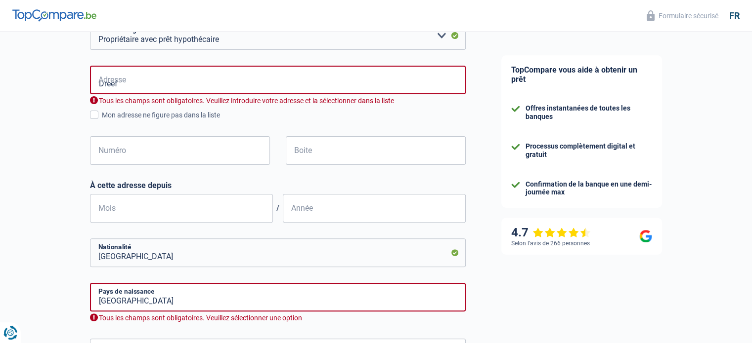
scroll to position [296, 0]
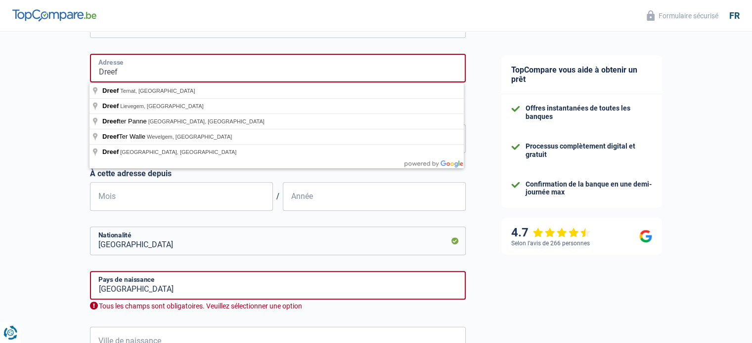
click at [130, 72] on input "Dreef" at bounding box center [278, 68] width 376 height 29
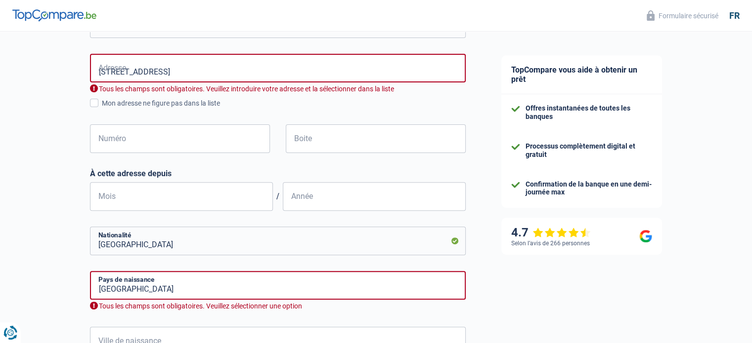
type input "Dreef, 9470, Denderleeuw, BE"
type input "3"
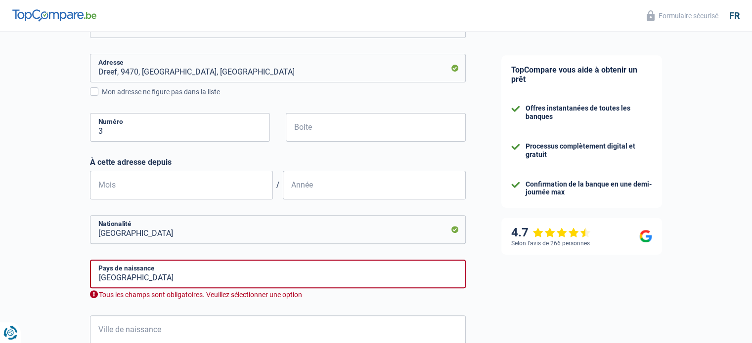
click at [33, 91] on div "Chance de réussite de votre simulation est de 60% 1 2 3 4 5 Rajoutez +20% en co…" at bounding box center [241, 109] width 483 height 757
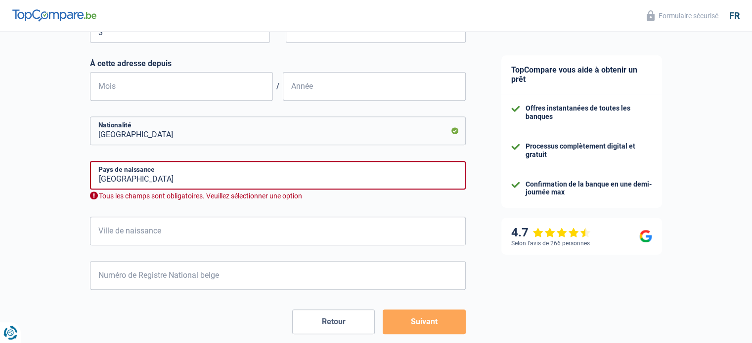
scroll to position [445, 0]
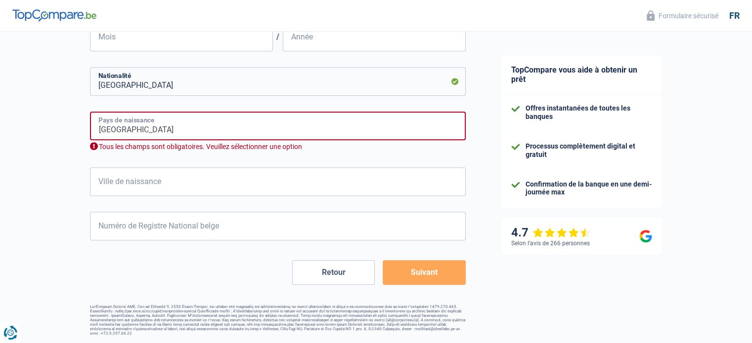
click at [218, 126] on input "Belgique" at bounding box center [278, 126] width 376 height 29
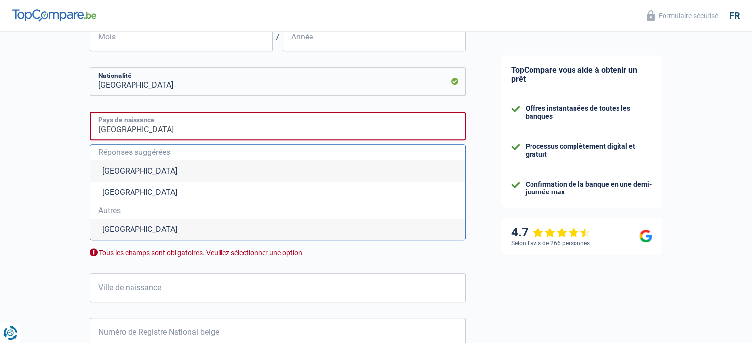
drag, startPoint x: 217, startPoint y: 128, endPoint x: 45, endPoint y: 140, distance: 171.9
click at [45, 140] on div "Chance de réussite de votre simulation est de 60% 1 2 3 4 5 Rajoutez +20% en co…" at bounding box center [241, 14] width 483 height 863
type input "Cameroun"
click at [138, 226] on li "Cameroun" at bounding box center [277, 229] width 375 height 21
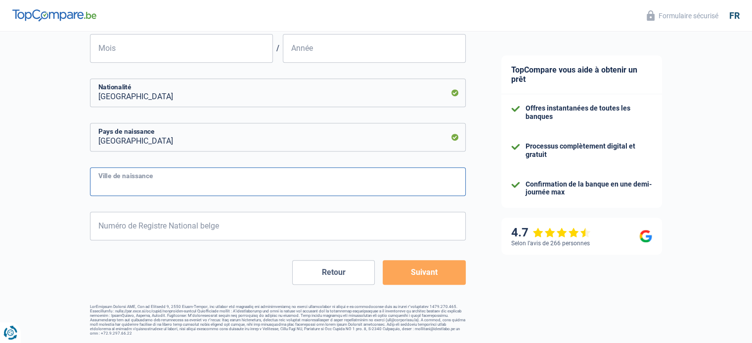
click at [140, 175] on input "Ville de naissance" at bounding box center [278, 182] width 376 height 29
click at [147, 189] on input "Ville de naissance" at bounding box center [278, 182] width 376 height 29
type input "Ombessa"
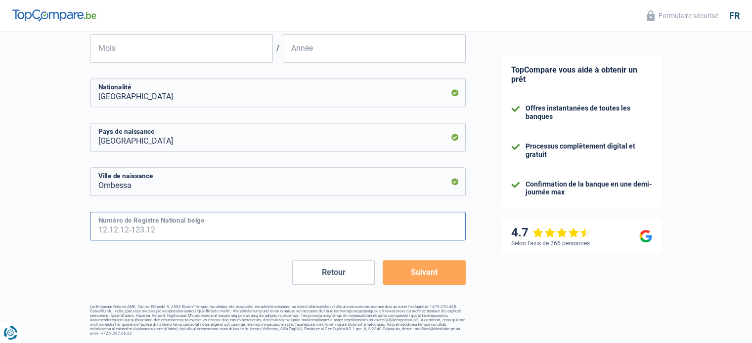
click at [171, 224] on input "Numéro de Registre National belge" at bounding box center [278, 226] width 376 height 29
type input "82.07.31-429.2"
type input "7"
type input "1982"
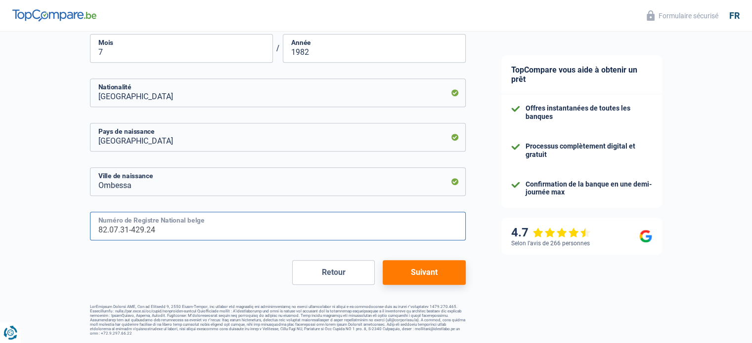
type input "82.07.31-429.24"
drag, startPoint x: 438, startPoint y: 278, endPoint x: 546, endPoint y: 292, distance: 109.0
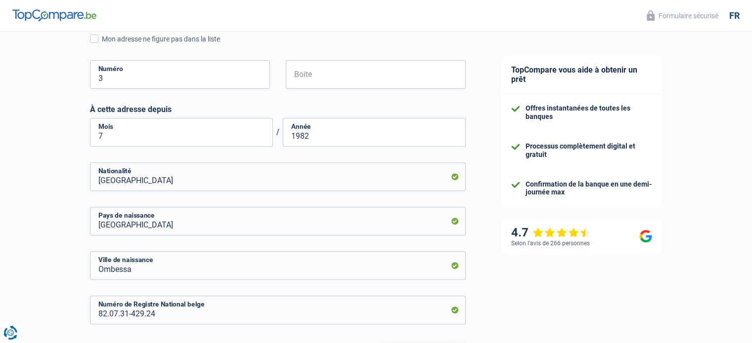
scroll to position [285, 0]
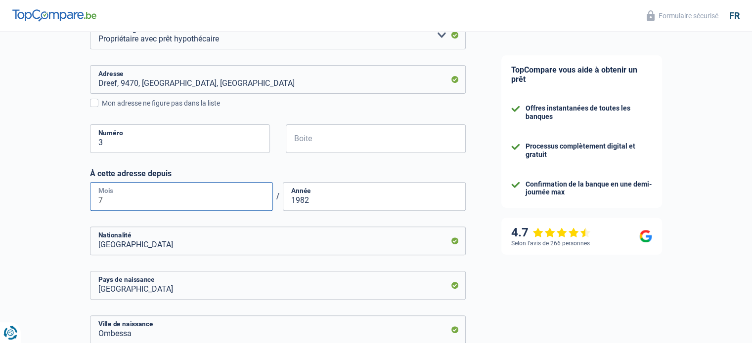
click at [148, 203] on input "7" at bounding box center [181, 196] width 183 height 29
type input "8"
drag, startPoint x: 306, startPoint y: 200, endPoint x: 293, endPoint y: 199, distance: 13.8
click at [293, 199] on input "1982" at bounding box center [374, 196] width 183 height 29
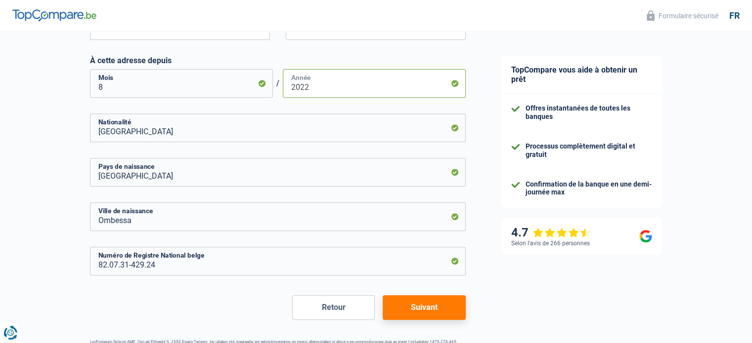
scroll to position [433, 0]
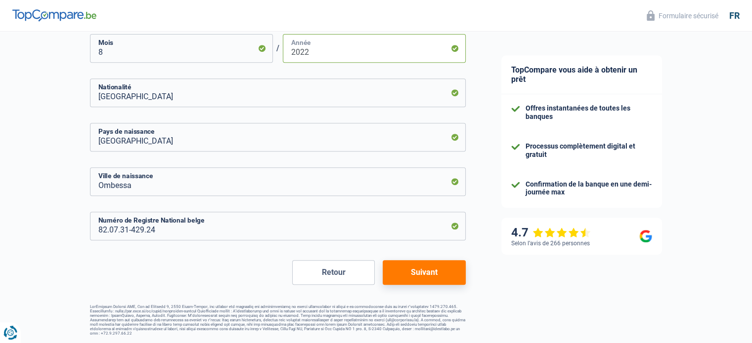
type input "2022"
click at [424, 267] on button "Suivant" at bounding box center [423, 272] width 83 height 25
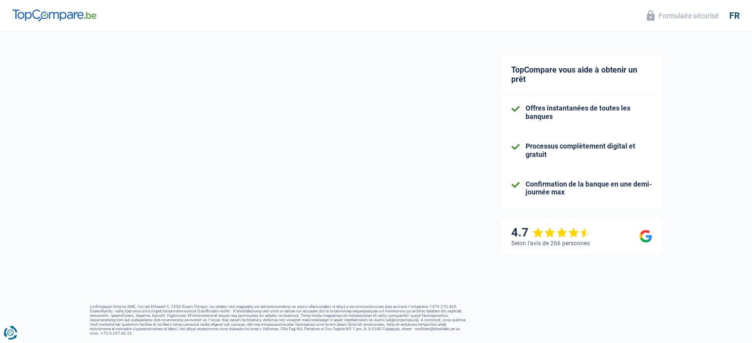
select select "familyAllowances"
select select "netSalary"
select select "mealVouchers"
select select "mortgage"
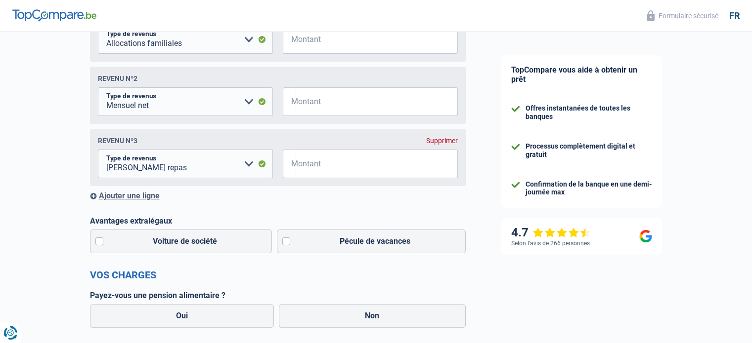
scroll to position [198, 0]
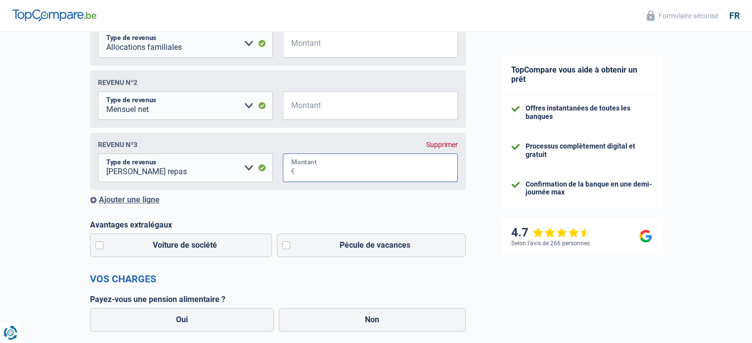
click at [312, 168] on input "Montant" at bounding box center [376, 168] width 163 height 29
click at [314, 185] on div "Revenu nº3 Supprimer Allocation d'handicap Allocations chômage Allocations fami…" at bounding box center [278, 161] width 376 height 57
click at [314, 174] on input "Montant" at bounding box center [376, 168] width 163 height 29
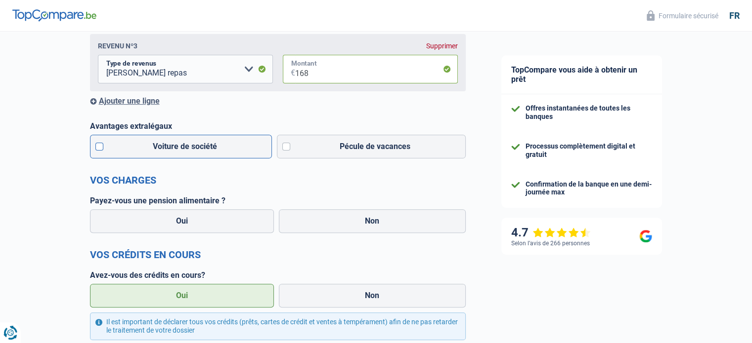
type input "168"
click at [92, 148] on label "Voiture de société" at bounding box center [181, 147] width 182 height 24
click at [92, 148] on input "Voiture de société" at bounding box center [181, 147] width 182 height 24
checkbox input "true"
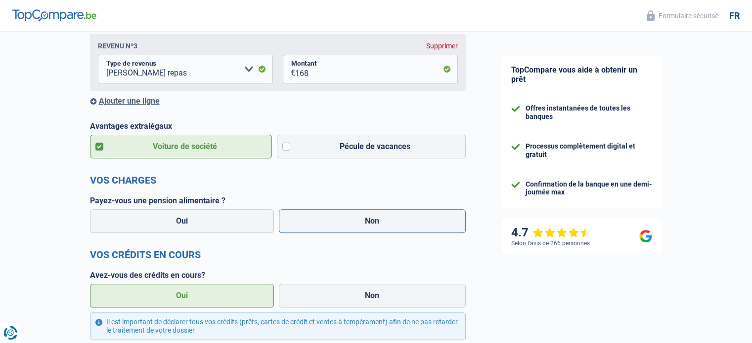
click at [377, 225] on label "Non" at bounding box center [372, 222] width 187 height 24
click at [377, 225] on input "Non" at bounding box center [372, 222] width 187 height 24
radio input "true"
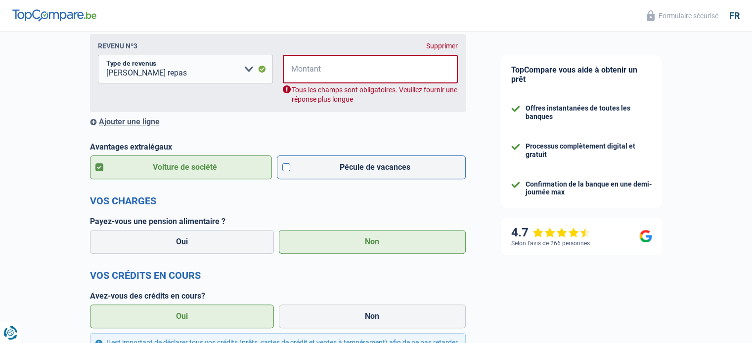
click at [290, 167] on label "Pécule de vacances" at bounding box center [371, 168] width 189 height 24
click at [290, 167] on input "Pécule de vacances" at bounding box center [371, 168] width 189 height 24
checkbox input "true"
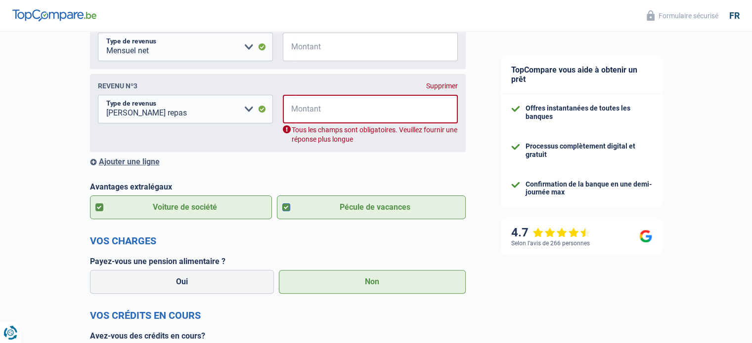
scroll to position [247, 0]
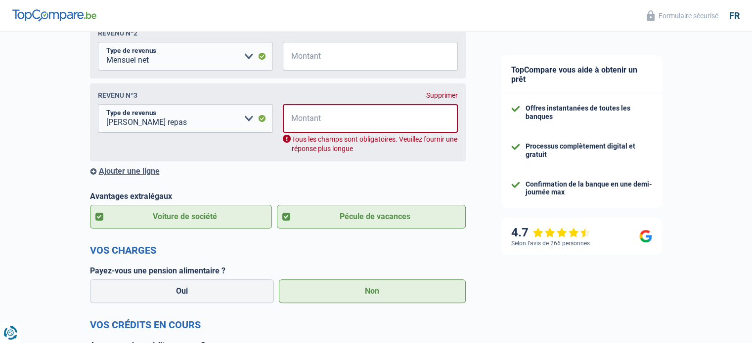
click at [291, 114] on span "€" at bounding box center [289, 118] width 13 height 29
click at [302, 126] on input "Montant" at bounding box center [376, 118] width 162 height 29
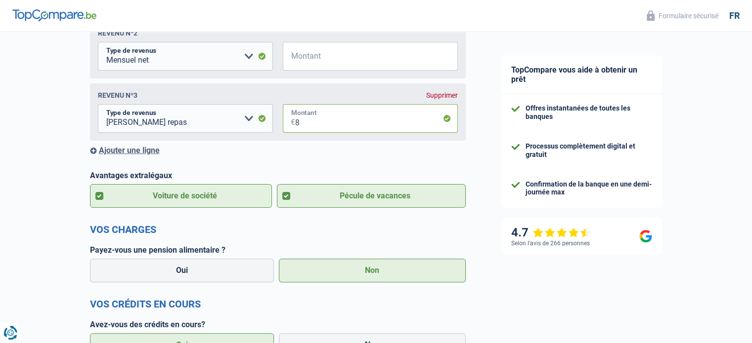
type input "8"
click at [320, 147] on div "Revenus Revenu nº1 Allocation d'handicap Allocations chômage Allocations famili…" at bounding box center [278, 51] width 376 height 210
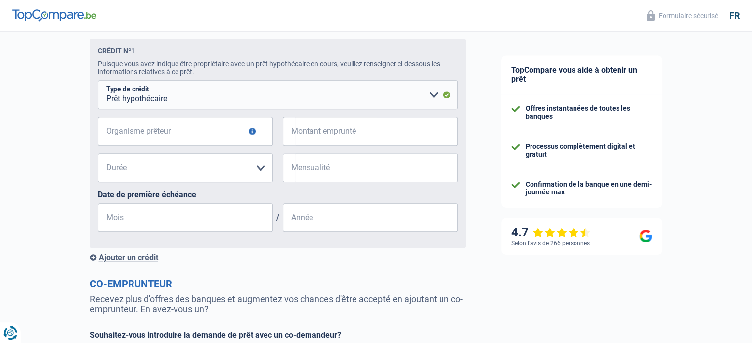
scroll to position [745, 0]
